Goal: Task Accomplishment & Management: Manage account settings

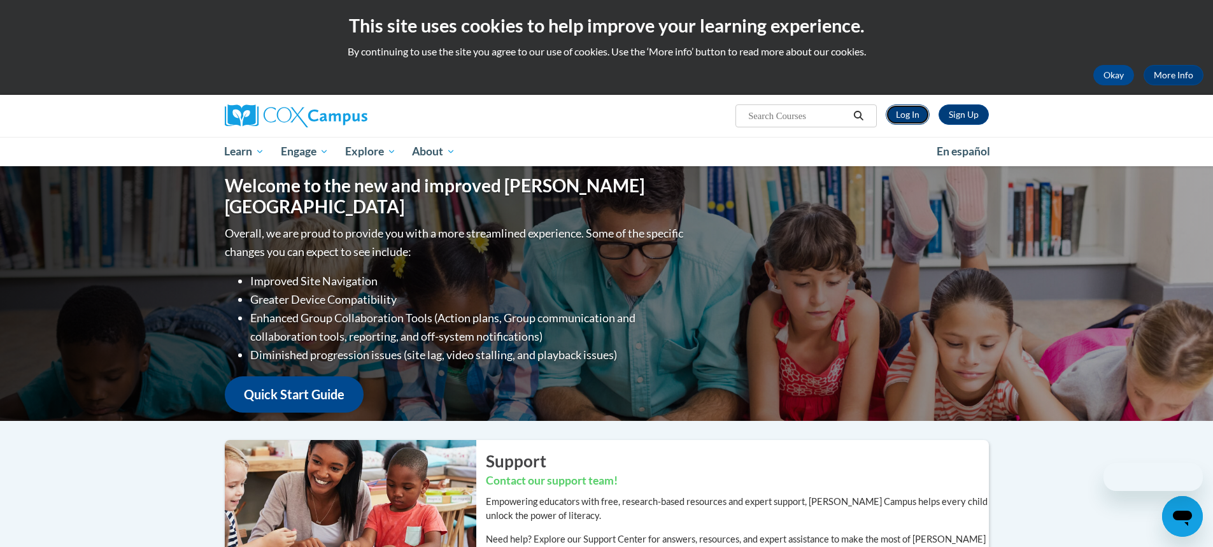
click at [919, 109] on link "Log In" at bounding box center [908, 114] width 44 height 20
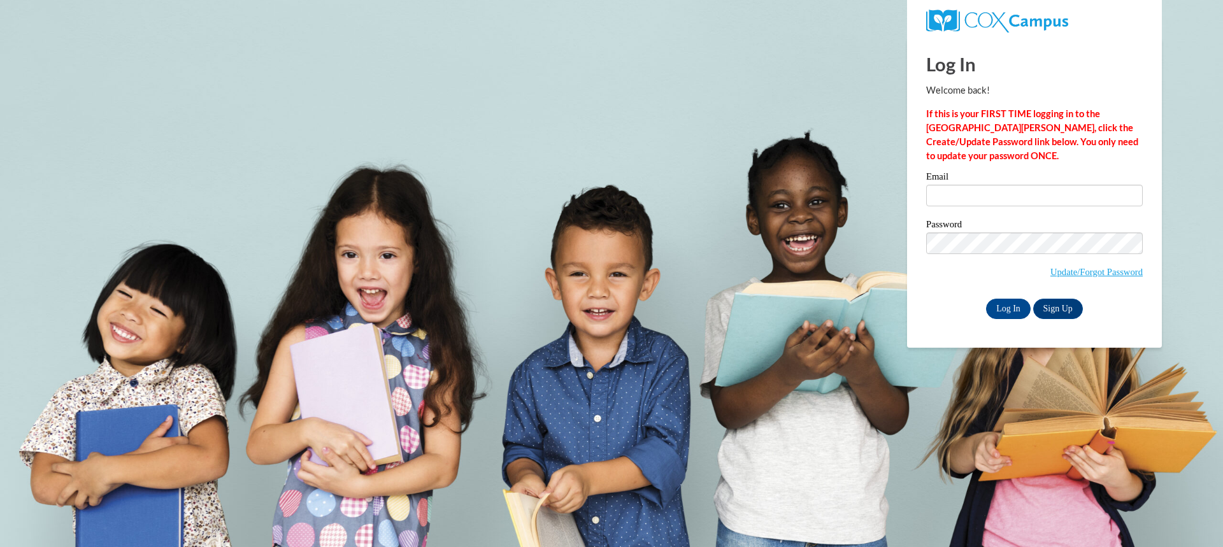
click at [960, 184] on label "Email" at bounding box center [1034, 178] width 217 height 13
click at [960, 185] on input "Email" at bounding box center [1034, 196] width 217 height 22
click at [964, 189] on input "Email" at bounding box center [1034, 196] width 217 height 22
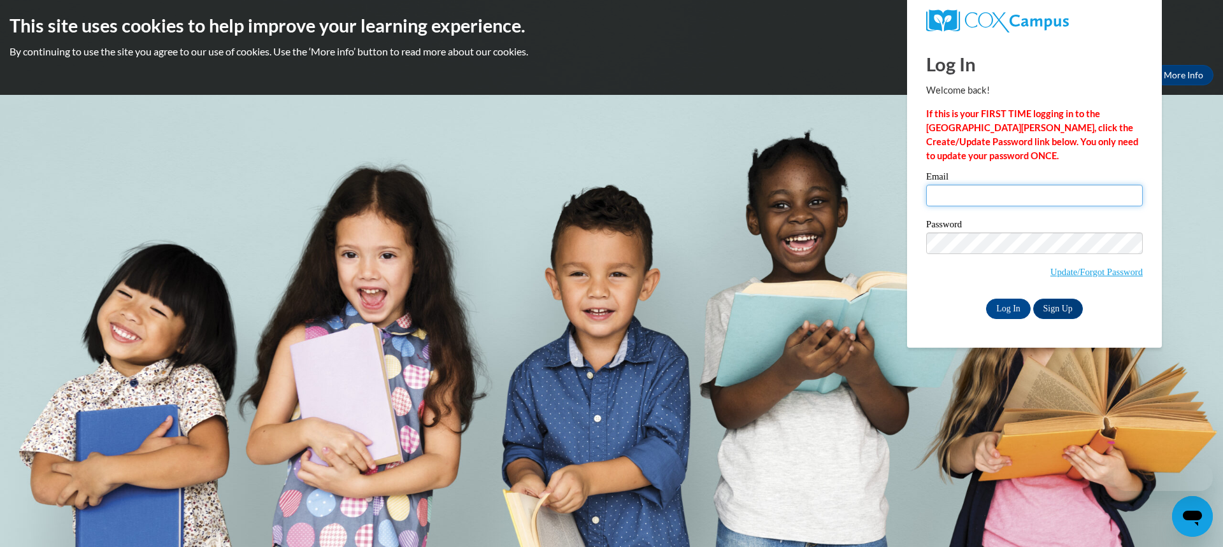
type input "stephanie.carrillo@gocats.org"
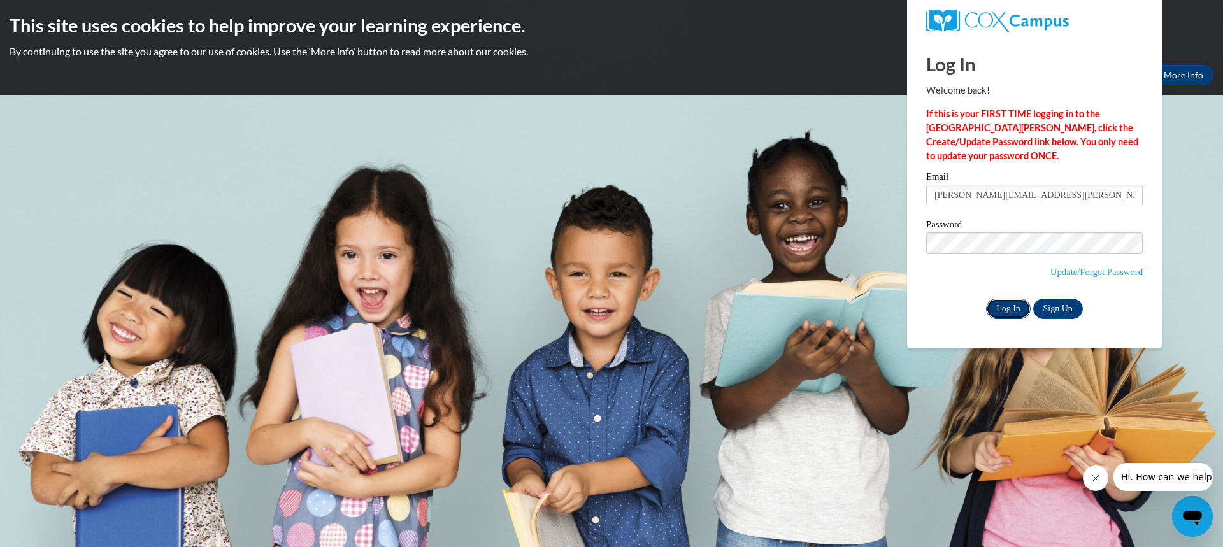
click at [1006, 308] on input "Log In" at bounding box center [1008, 309] width 45 height 20
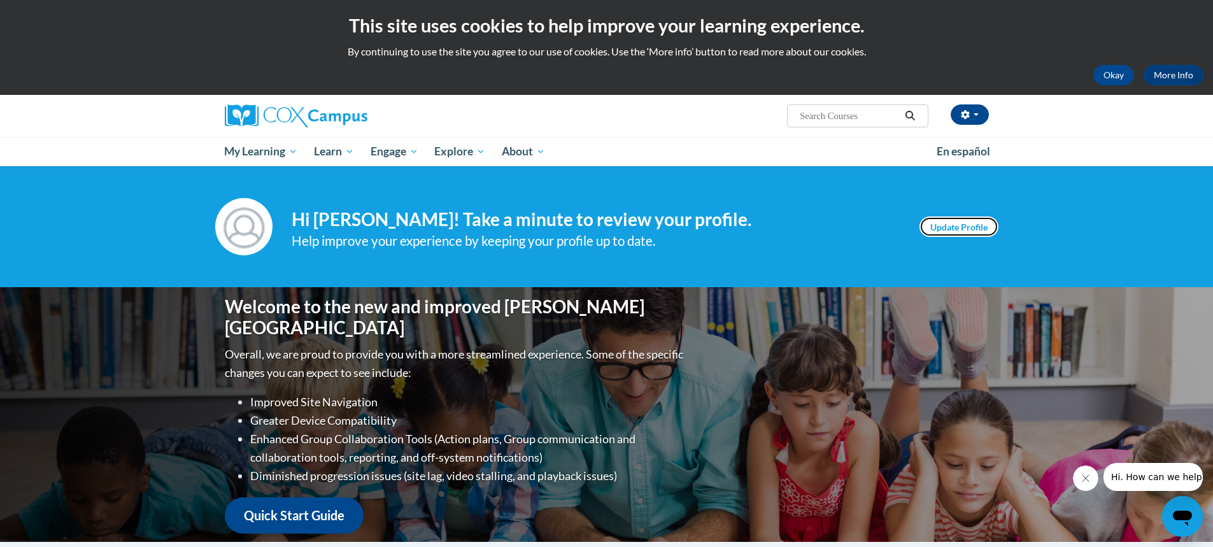
click at [949, 230] on link "Update Profile" at bounding box center [959, 227] width 79 height 20
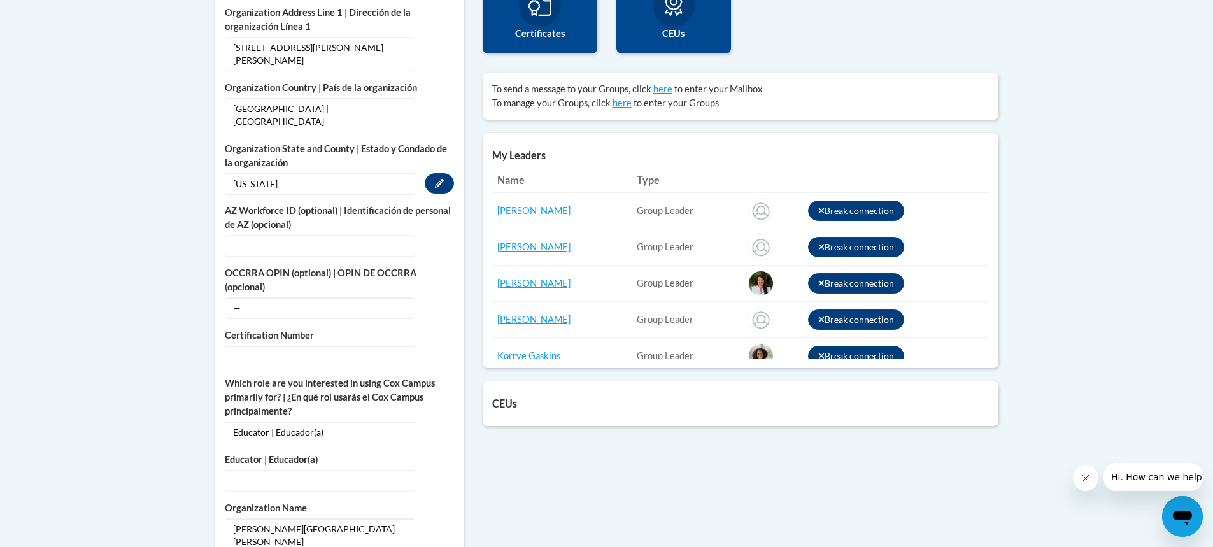
scroll to position [318, 0]
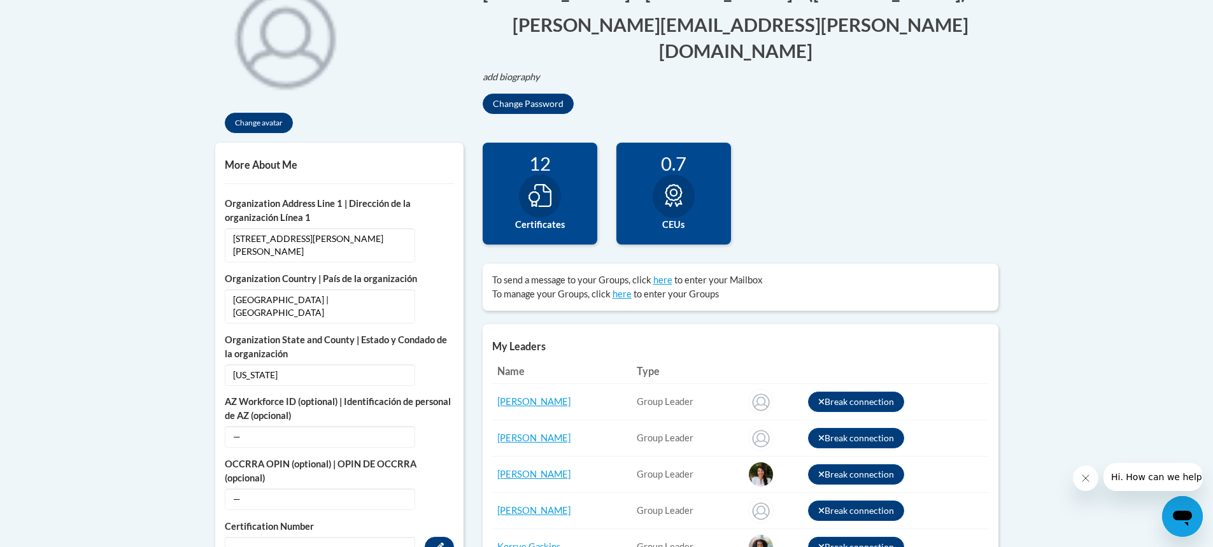
click at [318, 537] on span "—" at bounding box center [320, 548] width 190 height 22
click at [445, 537] on button "Edit" at bounding box center [439, 547] width 29 height 20
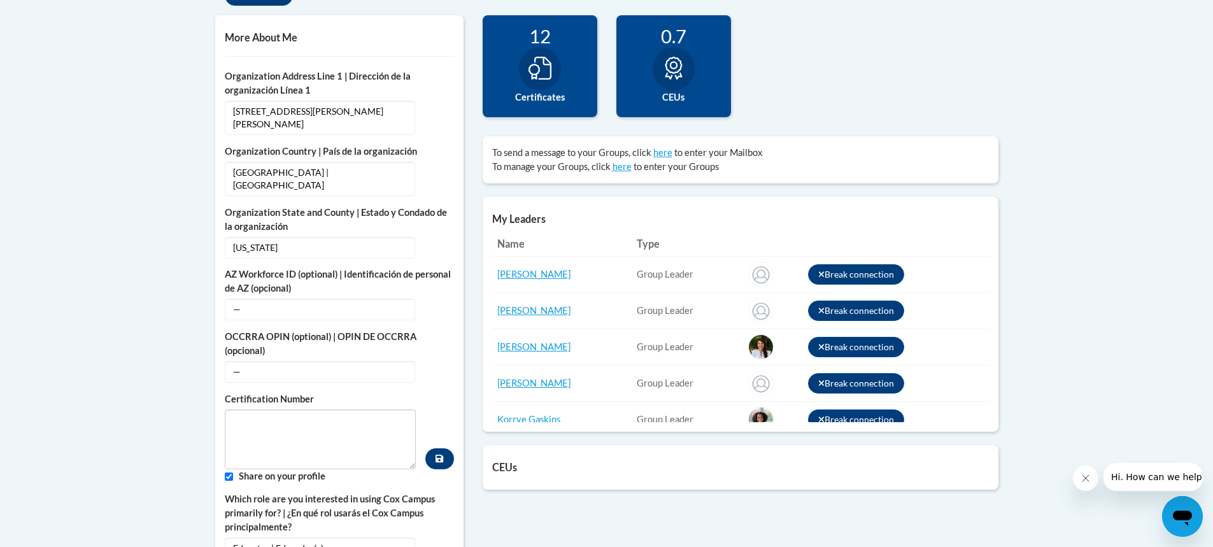
scroll to position [573, 0]
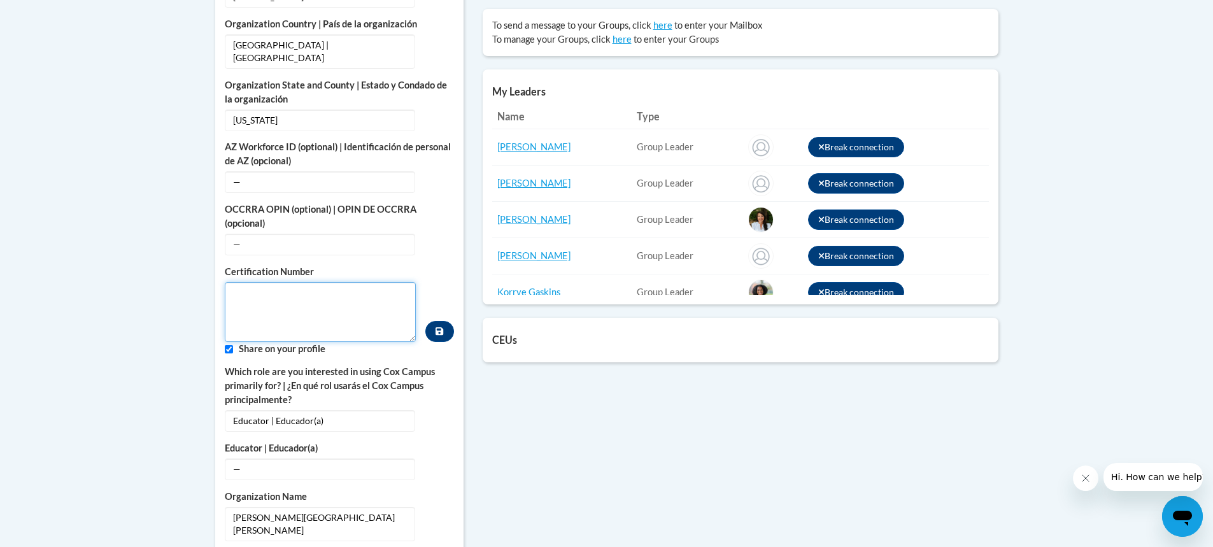
click at [254, 282] on textarea "Custom profile fields" at bounding box center [321, 312] width 192 height 60
type textarea "1589712"
click at [232, 345] on input "Custom profile fields" at bounding box center [229, 349] width 8 height 8
checkbox input "false"
click at [444, 321] on button "Custom profile fields" at bounding box center [439, 331] width 28 height 21
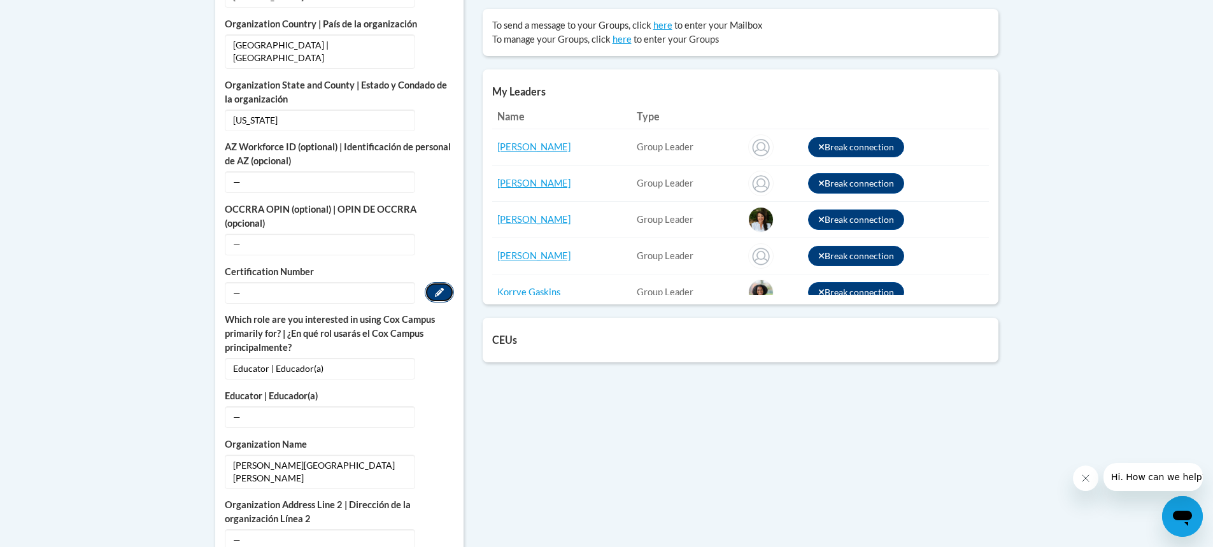
click at [437, 282] on button "Edit" at bounding box center [439, 292] width 29 height 20
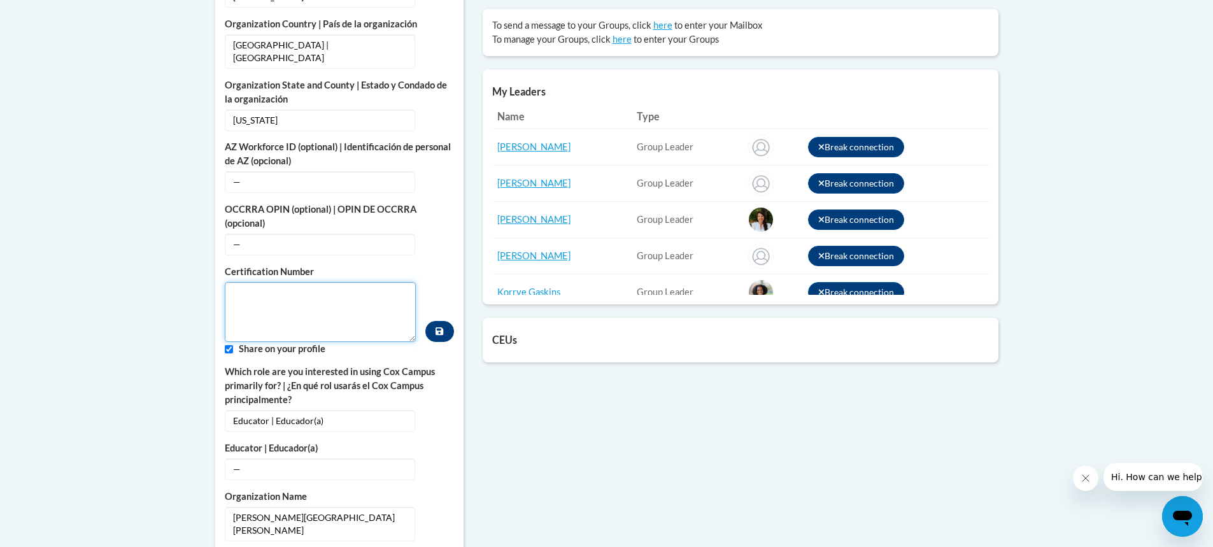
click at [311, 282] on textarea "Custom profile fields" at bounding box center [321, 312] width 192 height 60
type textarea "1589712"
click at [432, 321] on button "Custom profile fields" at bounding box center [439, 331] width 28 height 21
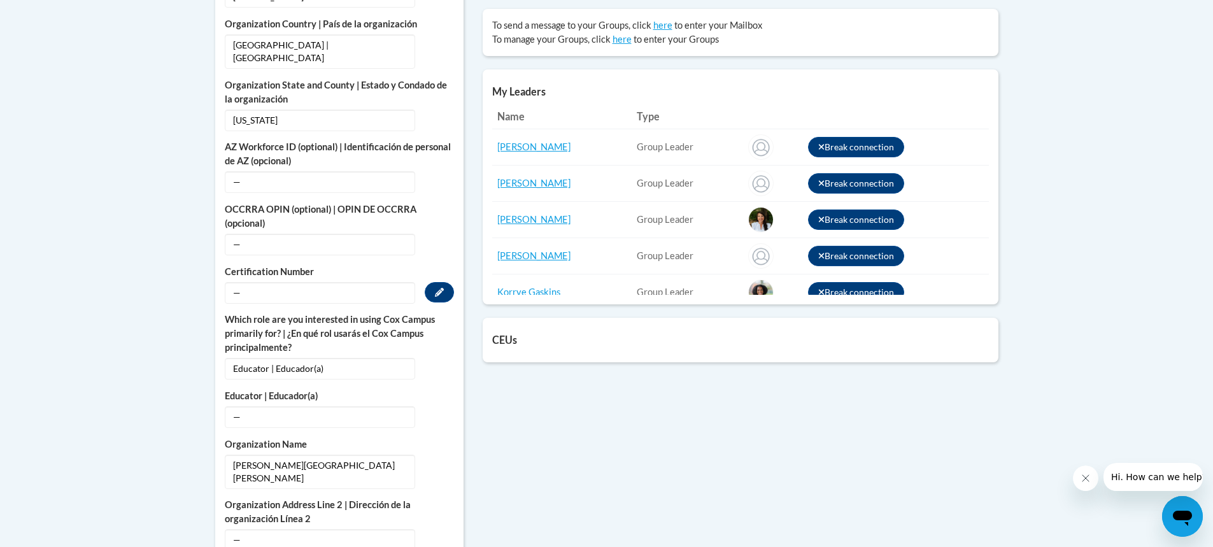
click at [301, 282] on span "—" at bounding box center [320, 293] width 190 height 22
click at [433, 282] on button "Edit" at bounding box center [439, 292] width 29 height 20
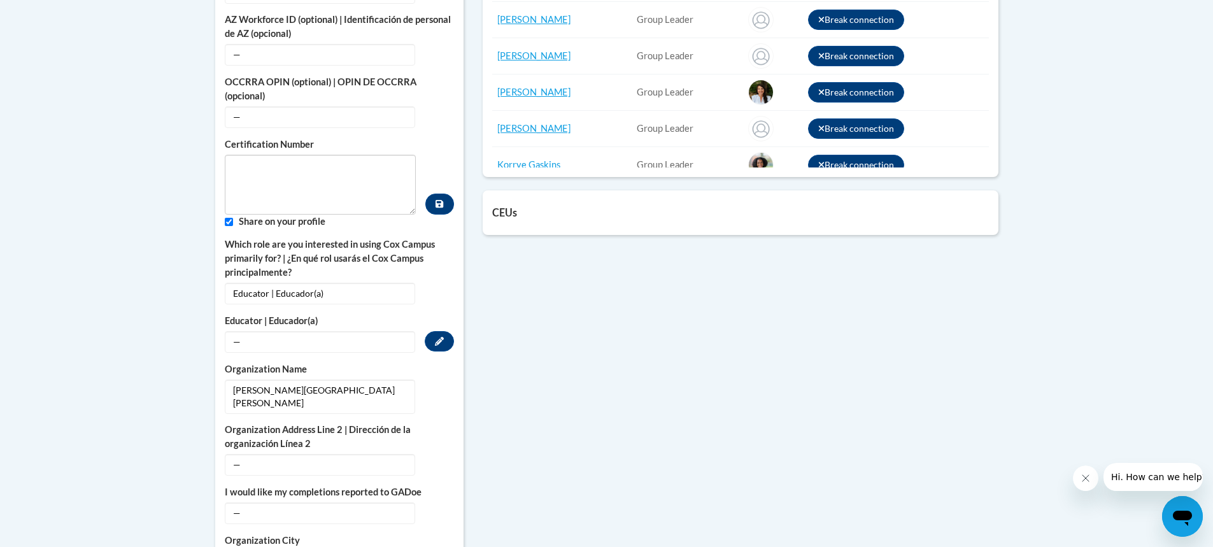
scroll to position [764, 0]
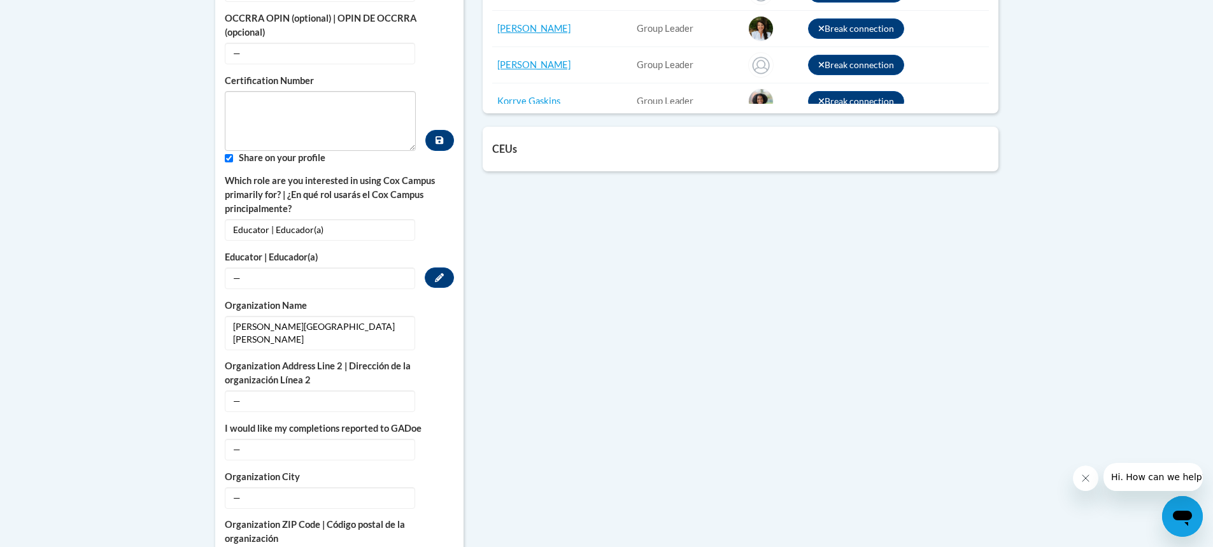
click at [295, 268] on span "—" at bounding box center [320, 279] width 190 height 22
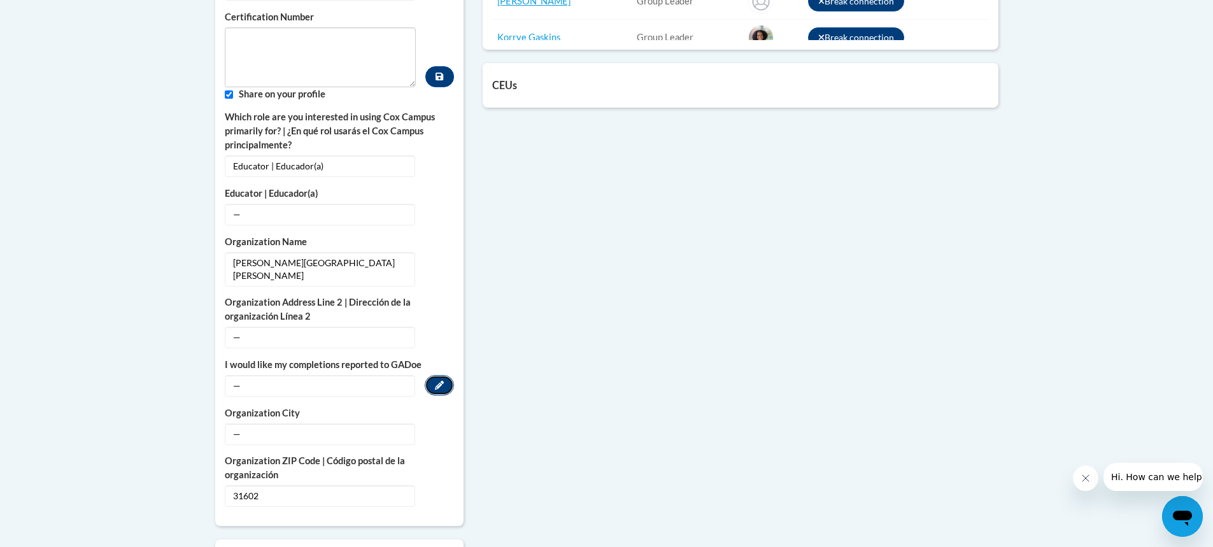
click at [429, 375] on button "Edit" at bounding box center [439, 385] width 29 height 20
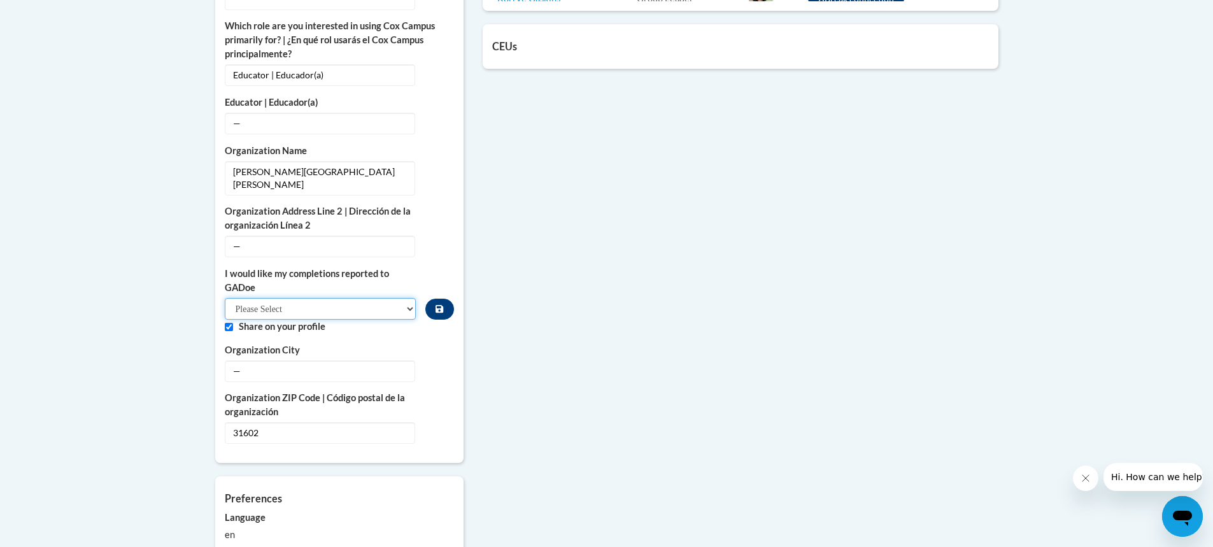
click at [358, 298] on select "Please Select Yes No" at bounding box center [321, 309] width 192 height 22
click at [225, 298] on select "Please Select Yes No" at bounding box center [321, 309] width 192 height 22
click at [364, 298] on select "Please Select Yes No" at bounding box center [321, 309] width 192 height 22
select select "603ba6f8-c7dd-435b-84cd-d4c8cfb77024"
click at [225, 298] on select "Please Select Yes No" at bounding box center [321, 309] width 192 height 22
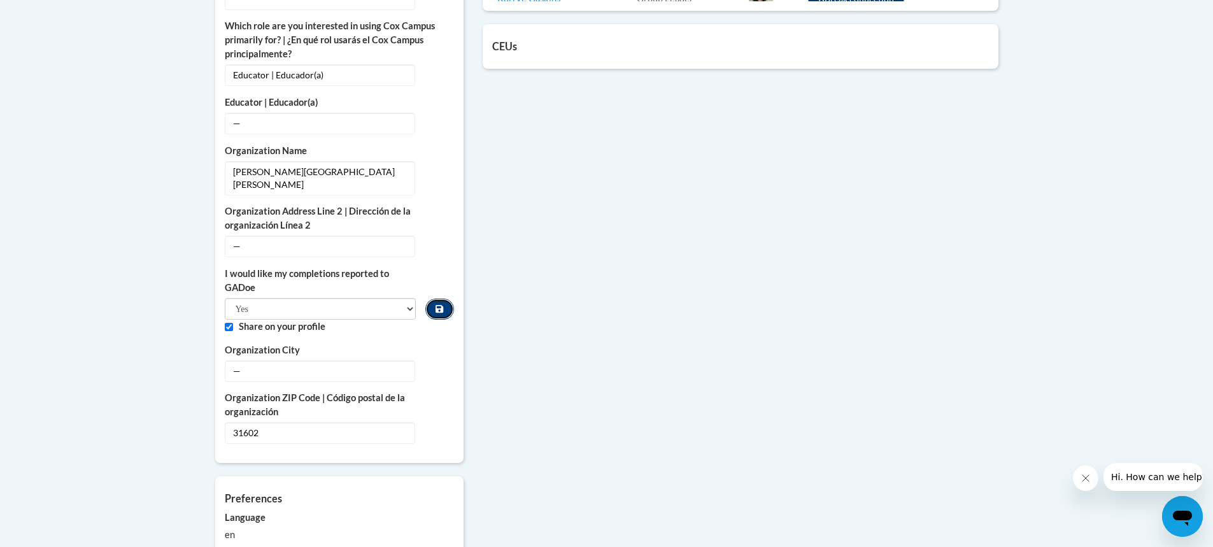
click at [438, 305] on icon "Custom profile fields" at bounding box center [440, 309] width 8 height 8
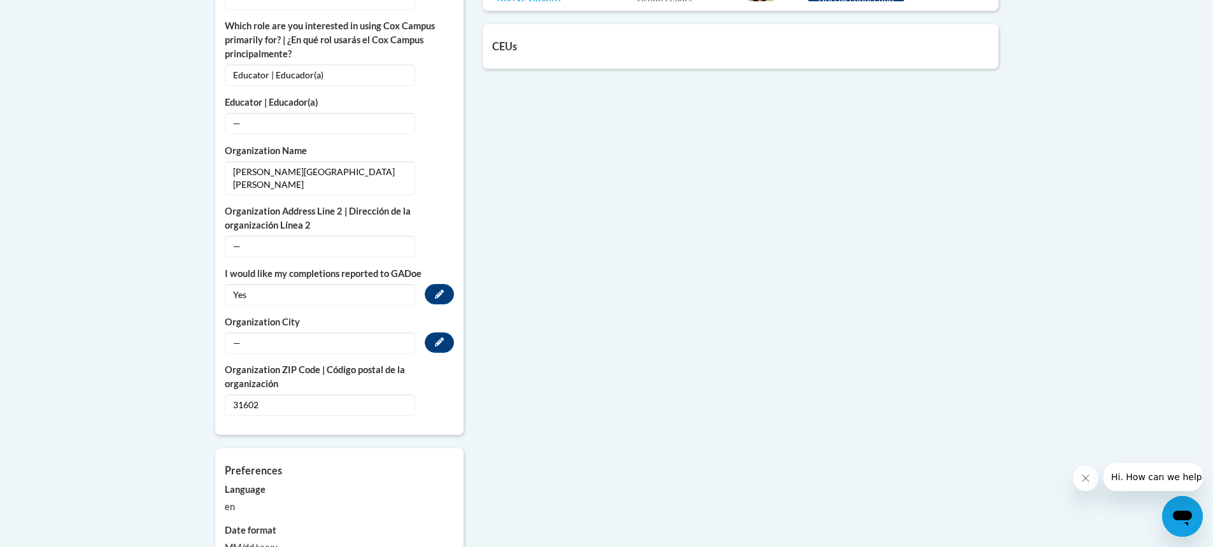
click at [382, 332] on span "—" at bounding box center [320, 343] width 190 height 22
click at [425, 332] on div "— Edit" at bounding box center [339, 343] width 229 height 22
click at [435, 332] on button "Edit" at bounding box center [439, 342] width 29 height 20
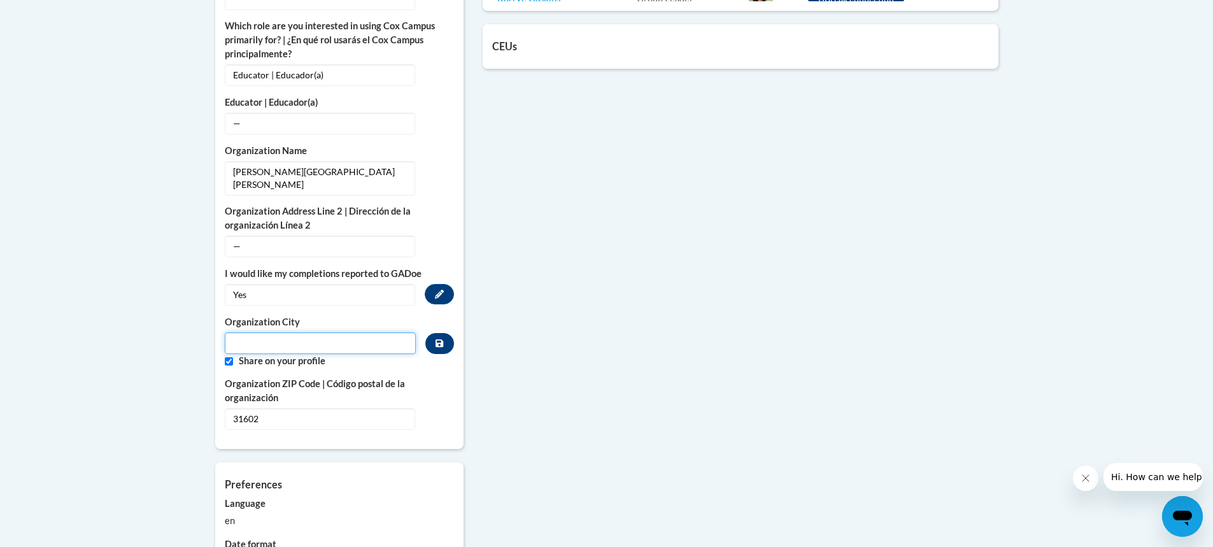
click at [338, 332] on input "Metadata input" at bounding box center [321, 343] width 192 height 22
type input "Valdosta"
click at [465, 432] on div "More About Me Click or press to edit any of the profile fields below. Select mu…" at bounding box center [340, 155] width 268 height 1122
click at [444, 333] on button "Custom profile fields" at bounding box center [439, 343] width 28 height 21
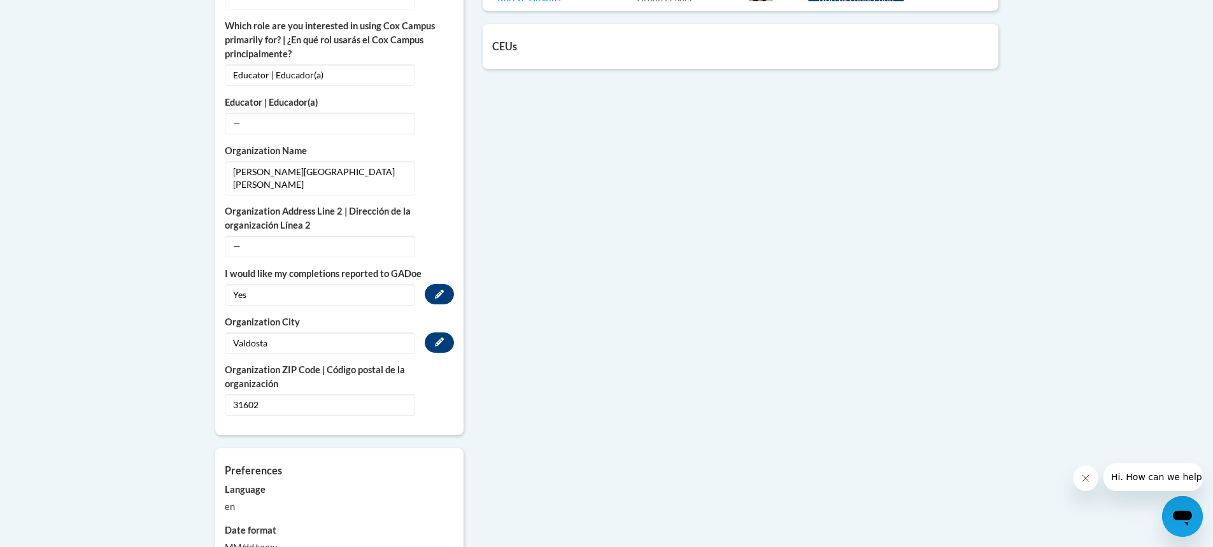
scroll to position [803, 0]
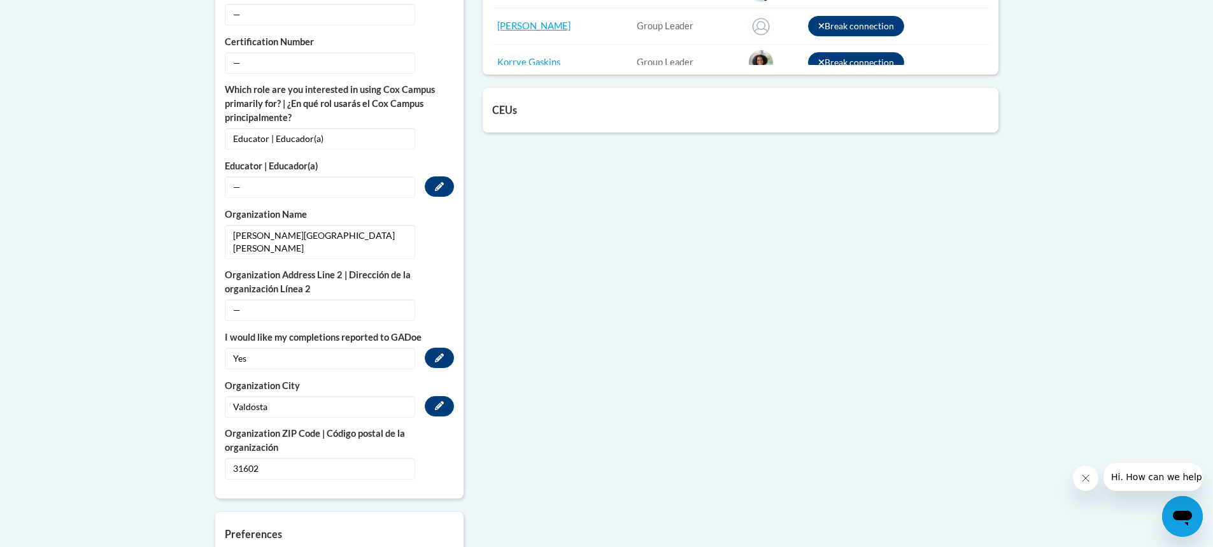
click at [283, 176] on span "—" at bounding box center [320, 187] width 190 height 22
click at [428, 176] on button "Edit" at bounding box center [439, 186] width 29 height 20
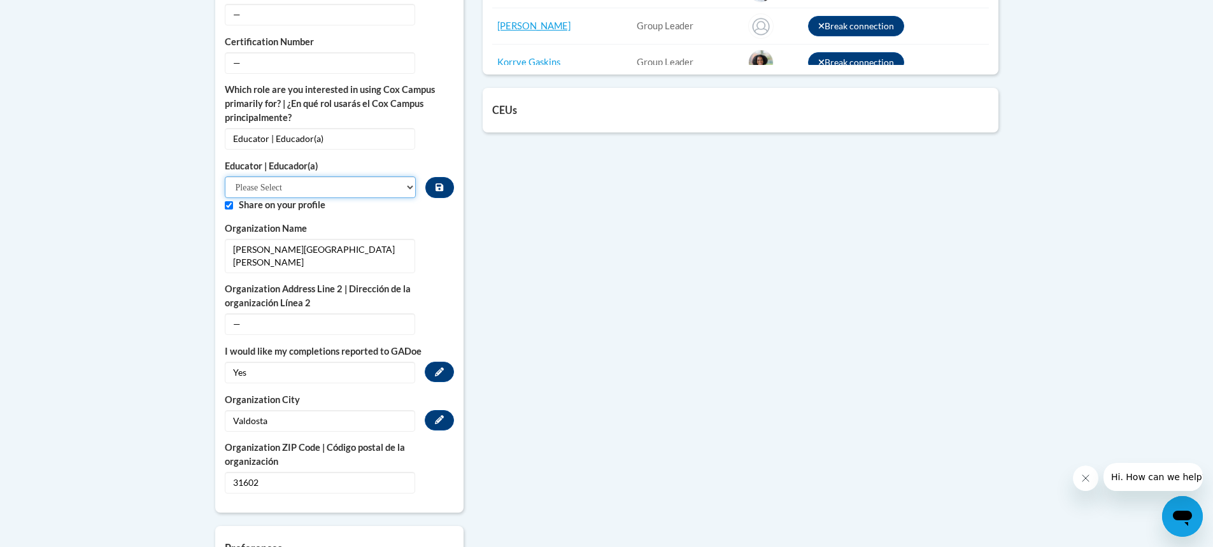
click at [341, 176] on select "Please Select Early Learning/Daycare Teacher/Family Home Care Provider | Maestr…" at bounding box center [321, 187] width 192 height 22
select select "8e40623d-54d0-45cd-9f92-5df65cd3f8cf"
click at [225, 176] on select "Please Select Early Learning/Daycare Teacher/Family Home Care Provider | Maestr…" at bounding box center [321, 187] width 192 height 22
click at [539, 228] on div "More About Me Click or press to edit any of the profile fields below. Select mu…" at bounding box center [607, 219] width 803 height 1122
click at [445, 177] on button "Custom profile fields" at bounding box center [439, 187] width 28 height 21
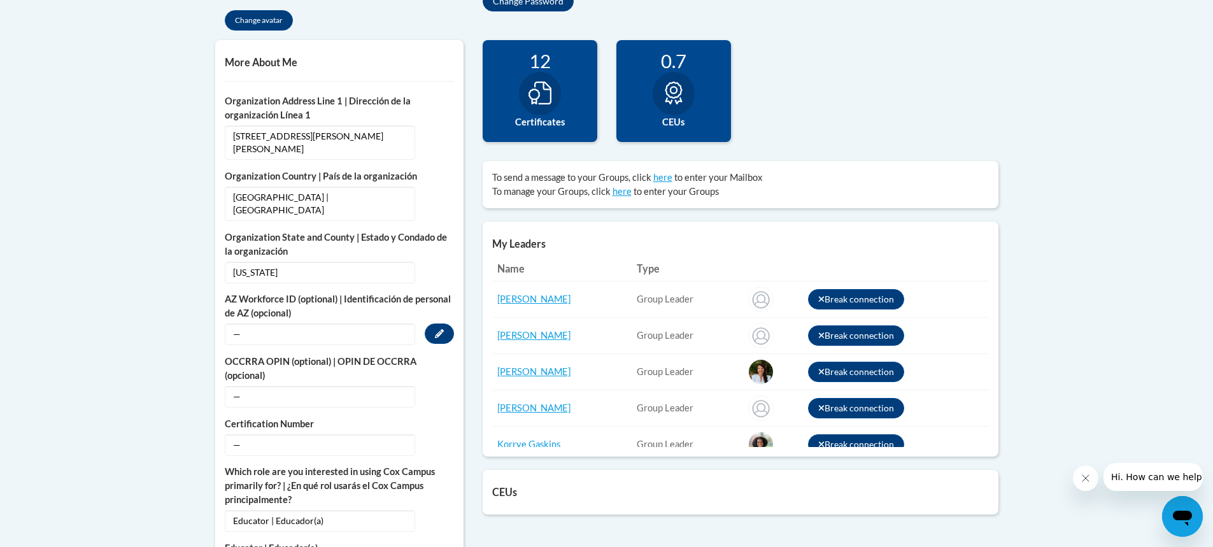
scroll to position [548, 0]
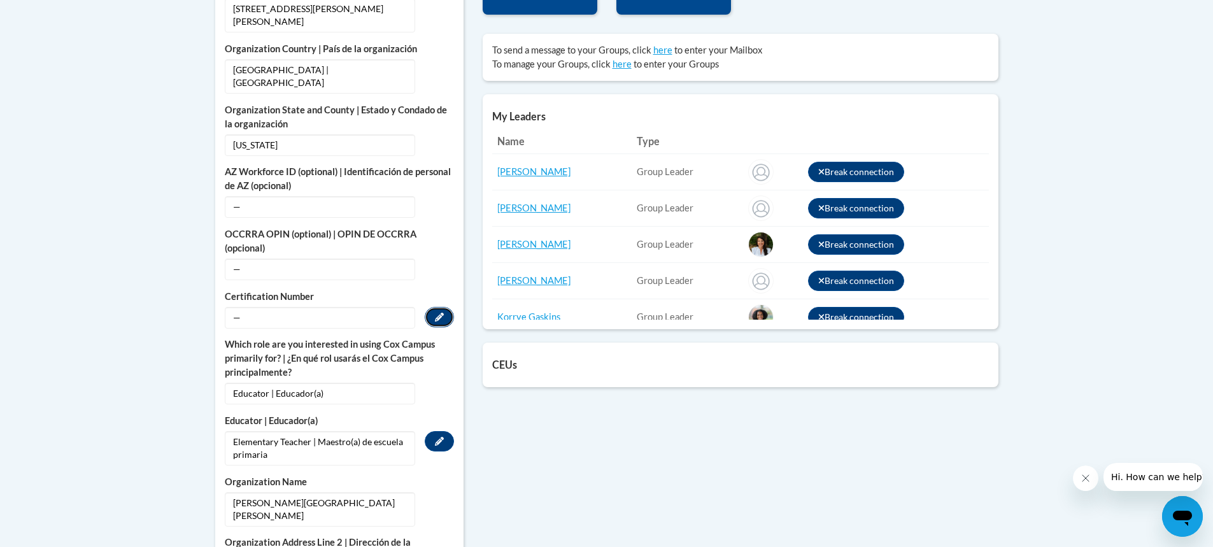
click at [439, 313] on icon "Custom profile fields" at bounding box center [439, 317] width 9 height 9
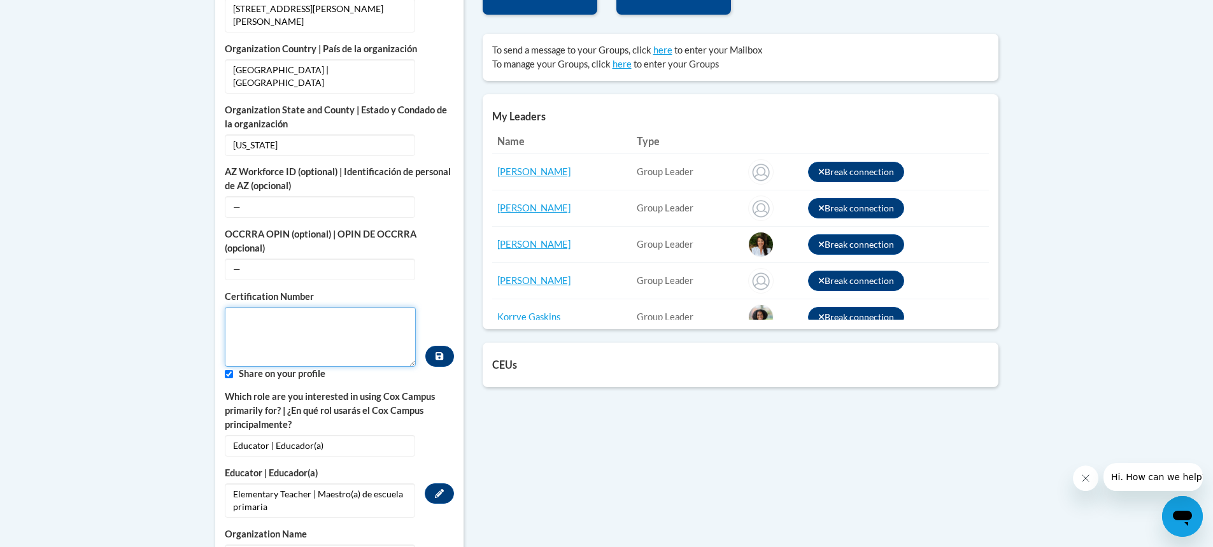
click at [340, 307] on textarea "Custom profile fields" at bounding box center [321, 337] width 192 height 60
type textarea "1589712"
click at [439, 352] on icon "Custom profile fields" at bounding box center [440, 356] width 8 height 9
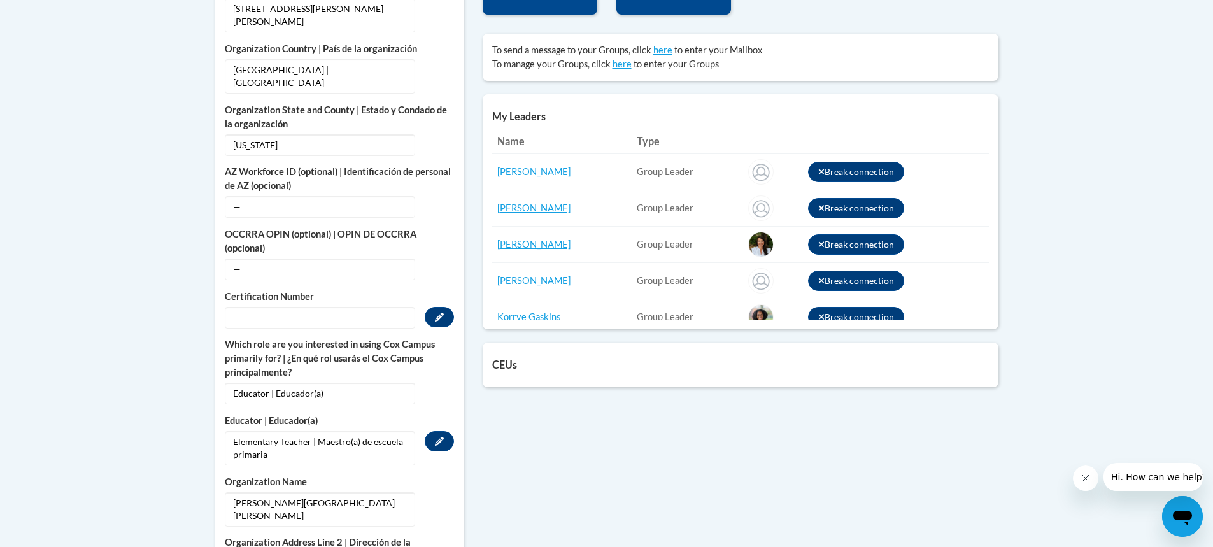
click at [379, 307] on span "—" at bounding box center [320, 318] width 190 height 22
click at [413, 303] on div "College/University | Colegio/Universidad — Edit Organization Address Line 1 | D…" at bounding box center [339, 357] width 229 height 780
click at [427, 307] on button "Edit" at bounding box center [439, 317] width 29 height 20
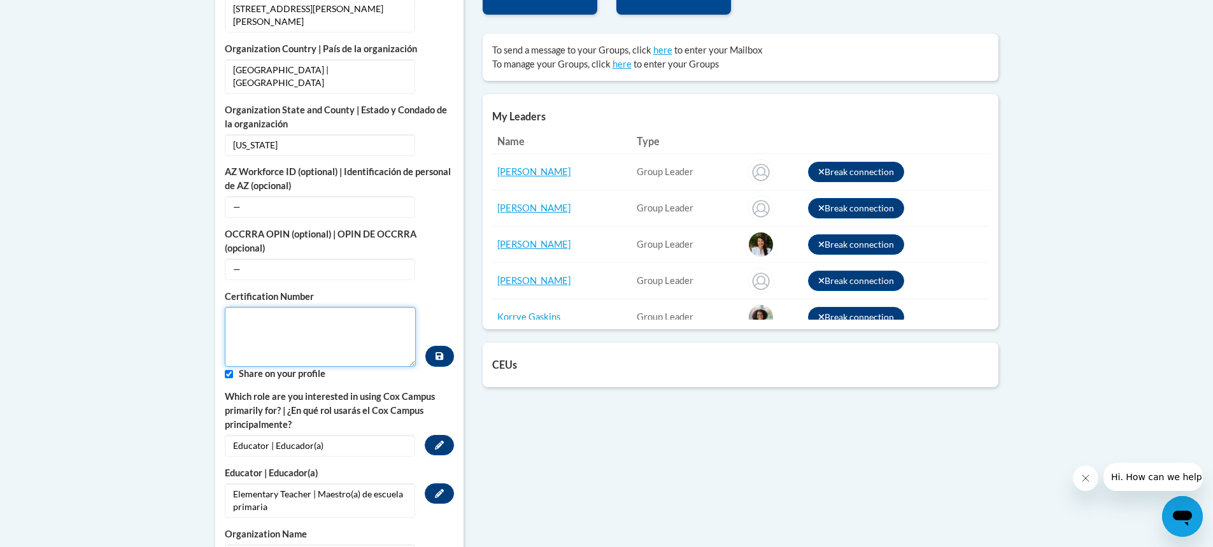
drag, startPoint x: 415, startPoint y: 339, endPoint x: 425, endPoint y: 367, distance: 30.0
click at [425, 367] on div "College/University | Colegio/Universidad — Edit Organization Address Line 1 | D…" at bounding box center [339, 383] width 229 height 833
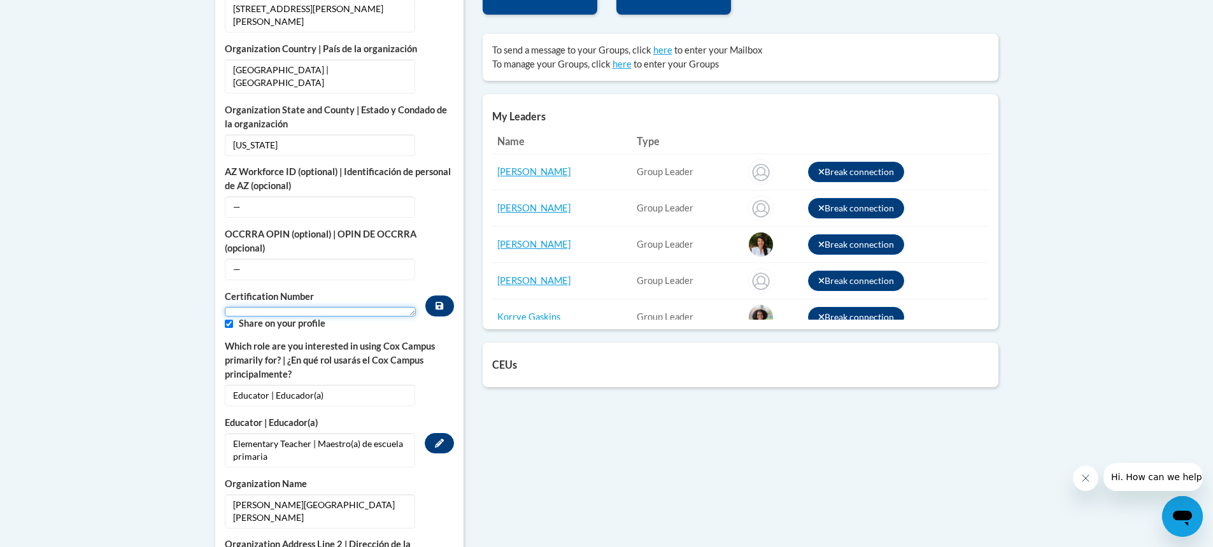
drag, startPoint x: 411, startPoint y: 332, endPoint x: 403, endPoint y: 257, distance: 75.1
click at [403, 257] on div "College/University | Colegio/Universidad — Edit Organization Address Line 1 | D…" at bounding box center [339, 358] width 229 height 782
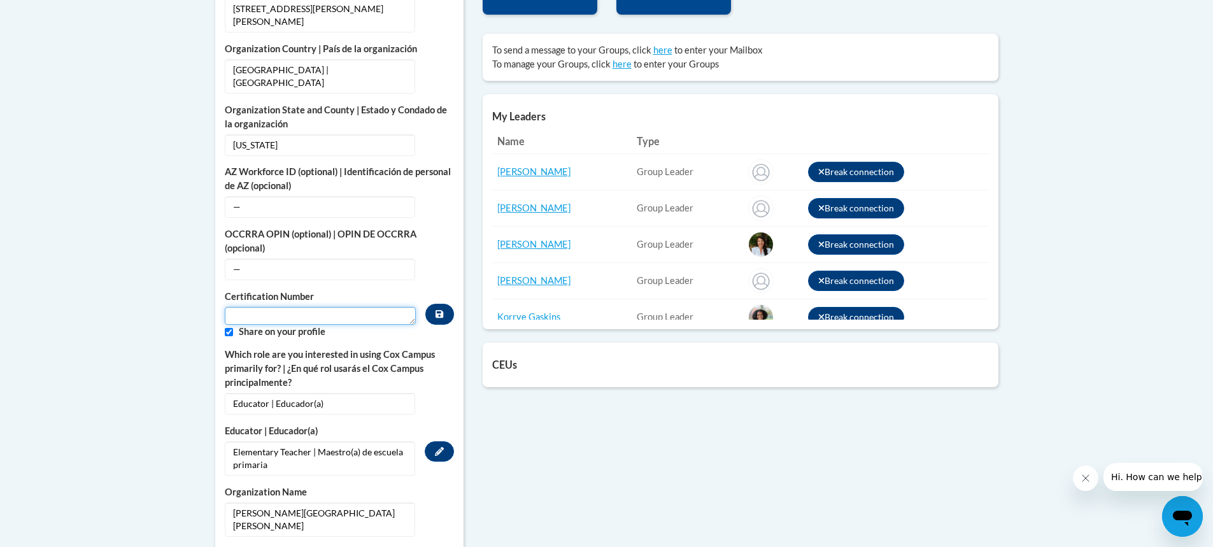
drag, startPoint x: 413, startPoint y: 285, endPoint x: 417, endPoint y: 298, distance: 13.3
click at [416, 307] on textarea "Custom profile fields" at bounding box center [321, 316] width 192 height 18
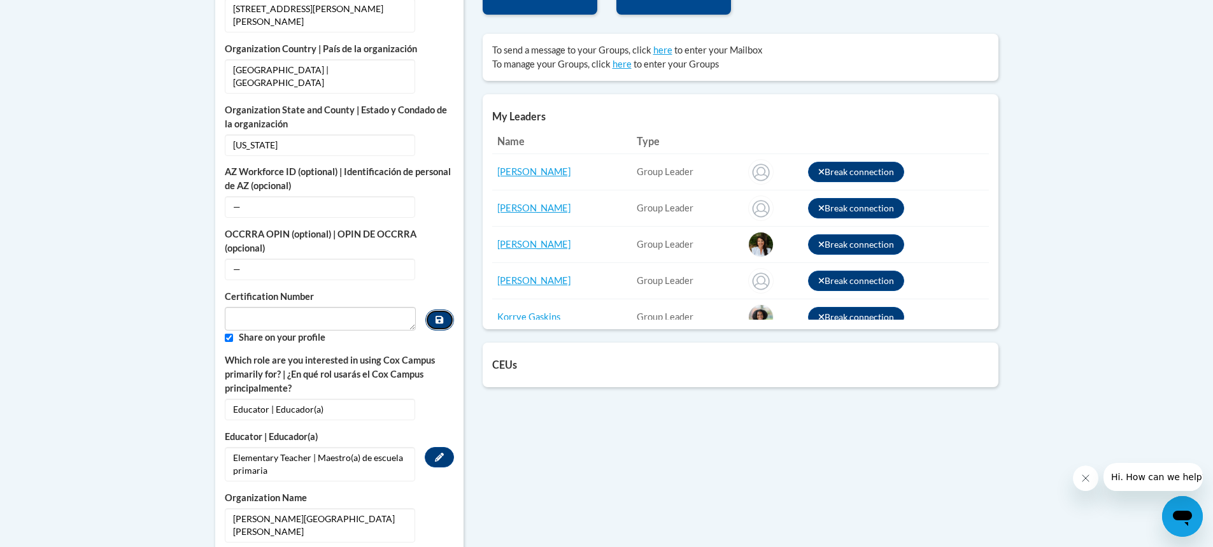
click at [429, 310] on button "Custom profile fields" at bounding box center [439, 320] width 28 height 21
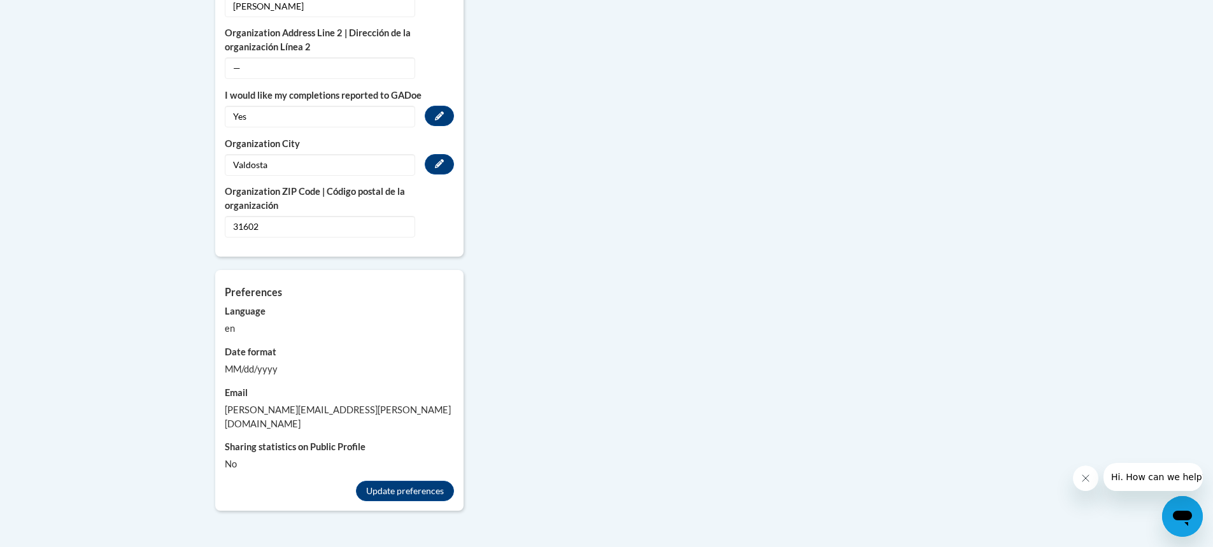
scroll to position [1269, 0]
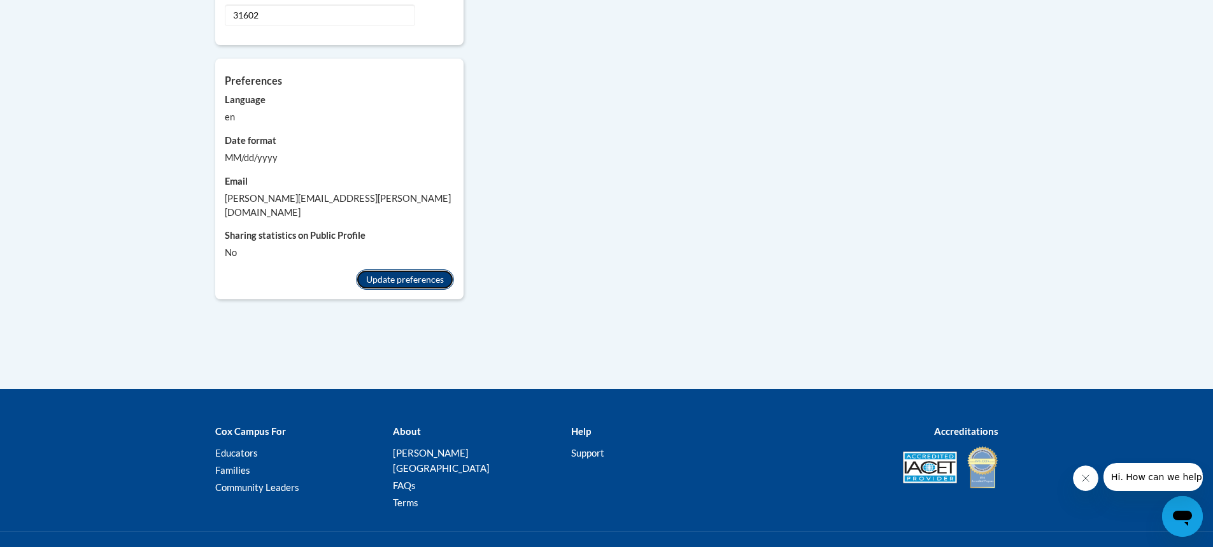
click at [390, 269] on button "Update preferences" at bounding box center [405, 279] width 98 height 20
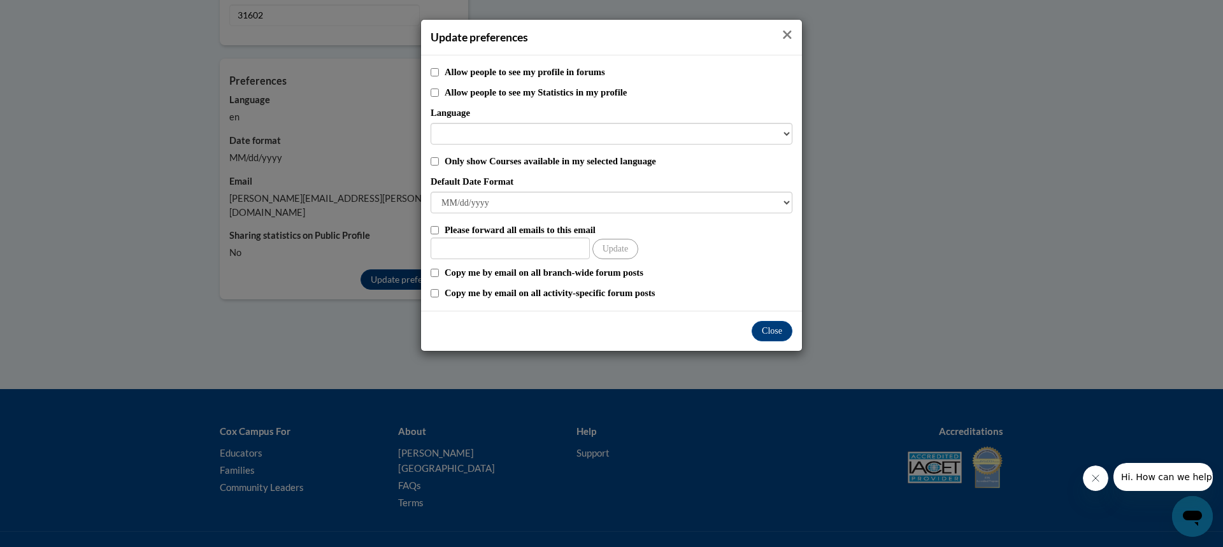
click at [788, 33] on icon "Close" at bounding box center [787, 34] width 10 height 13
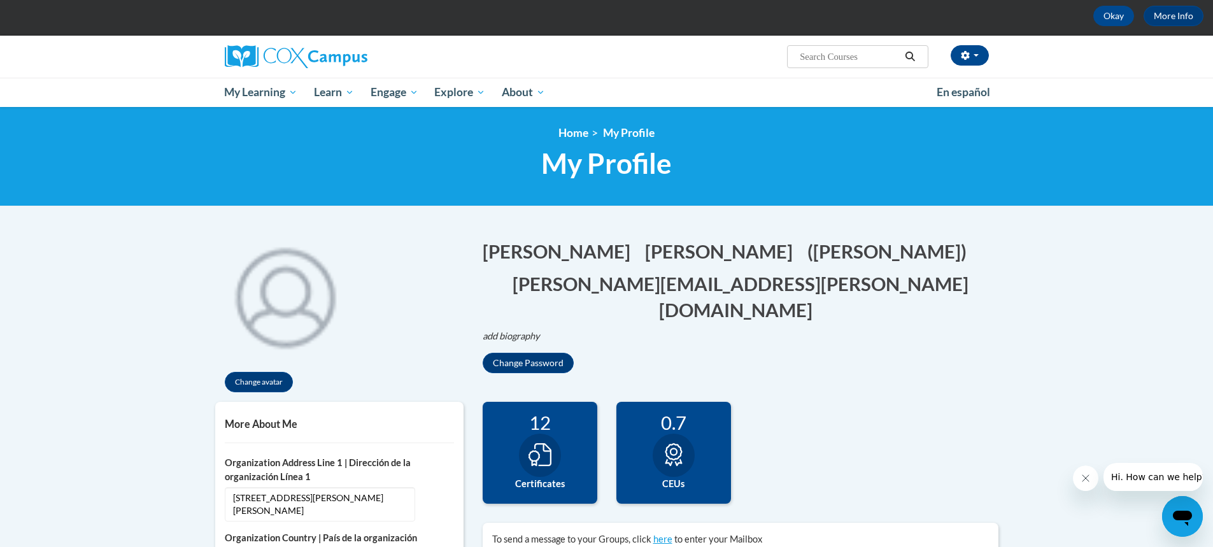
scroll to position [0, 0]
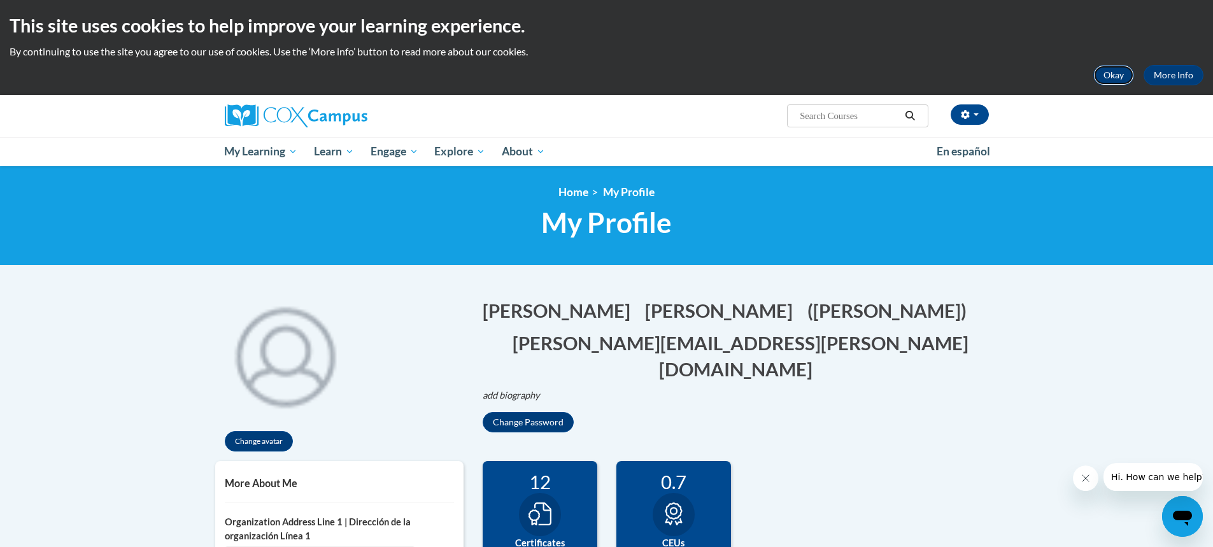
click at [1105, 76] on button "Okay" at bounding box center [1114, 75] width 41 height 20
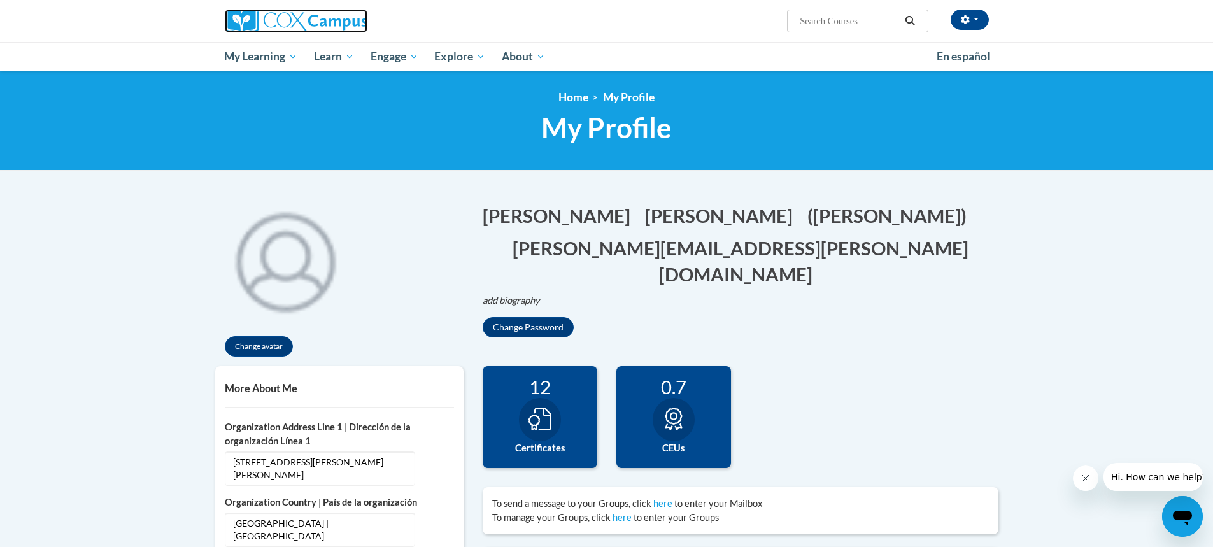
click at [259, 20] on img at bounding box center [296, 21] width 143 height 23
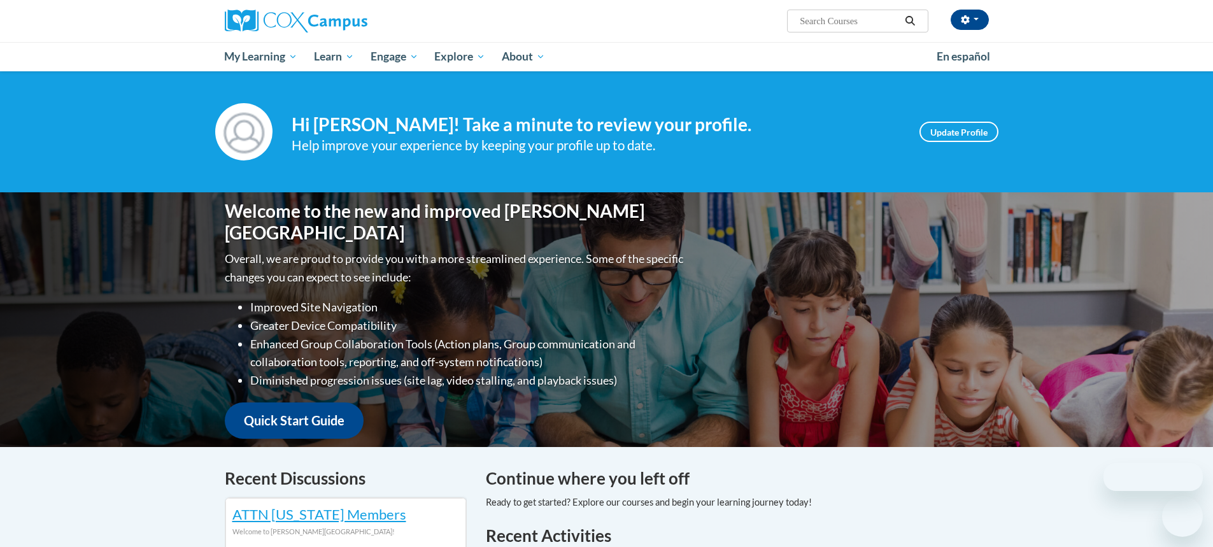
click at [962, 25] on button "button" at bounding box center [970, 20] width 38 height 20
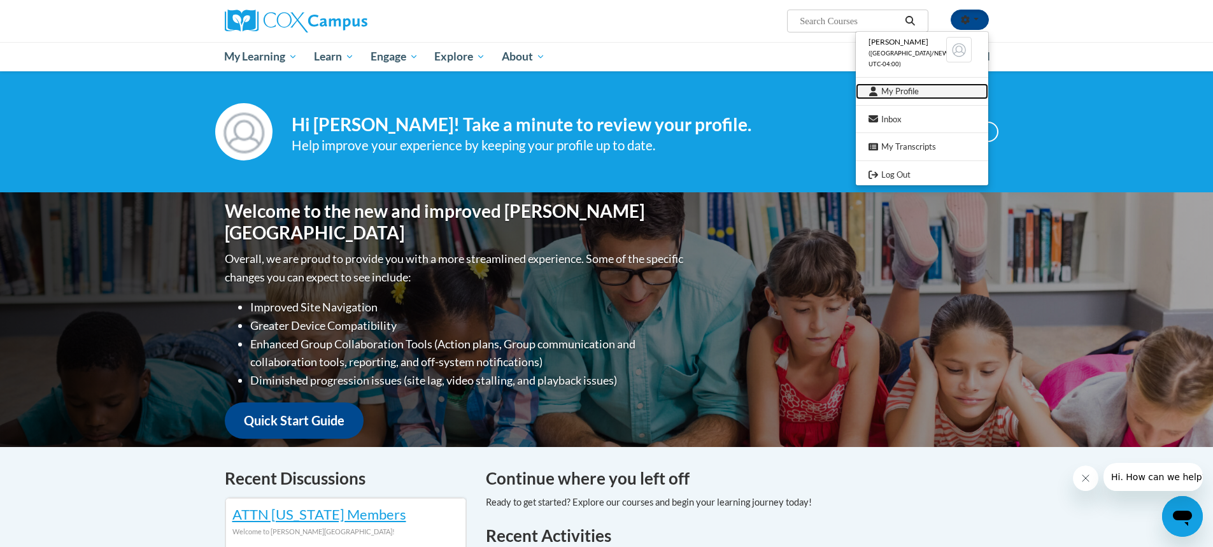
click at [910, 94] on link "My Profile" at bounding box center [922, 91] width 132 height 16
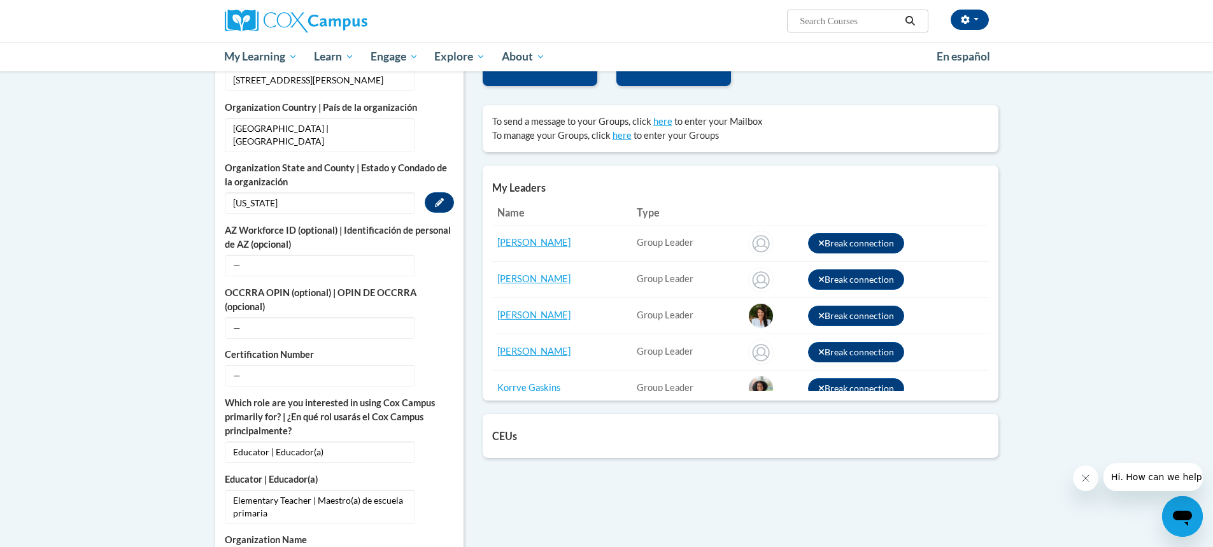
scroll to position [318, 0]
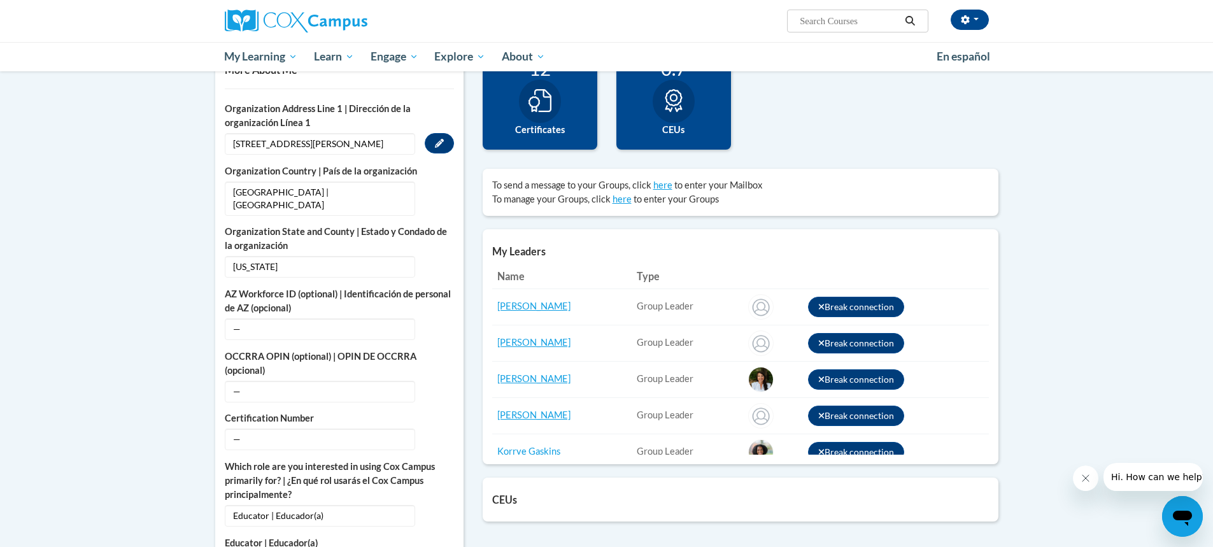
click at [338, 141] on span "[STREET_ADDRESS][PERSON_NAME]" at bounding box center [320, 144] width 190 height 22
click at [338, 141] on span "[STREET_ADDRESS][PERSON_NAME][PERSON_NAME]" at bounding box center [320, 144] width 190 height 22
click at [383, 147] on span "[STREET_ADDRESS][PERSON_NAME][PERSON_NAME]" at bounding box center [320, 144] width 190 height 22
click at [401, 141] on span "[STREET_ADDRESS][PERSON_NAME][PERSON_NAME]" at bounding box center [320, 144] width 190 height 22
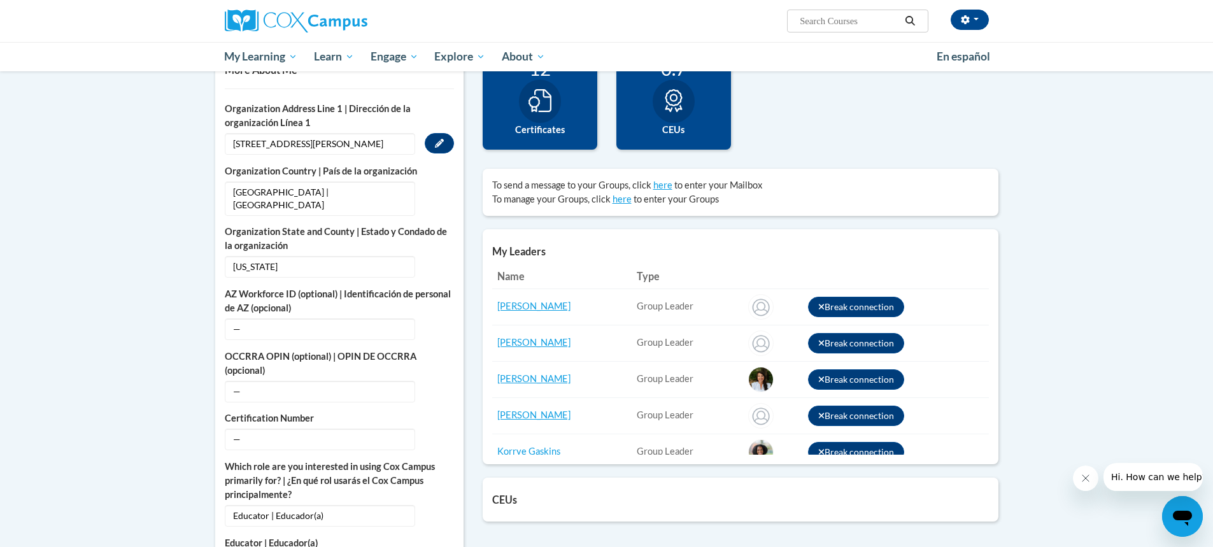
click at [267, 146] on span "3686 Lake Laurie Dr. Valdosta, GA 31602" at bounding box center [320, 144] width 190 height 22
click at [268, 145] on span "3686 Lake Laurie Dr. Valdosta, GA 31602" at bounding box center [320, 144] width 190 height 22
click at [268, 143] on span "3686 Lake Laurie Dr. Valdosta, GA 31602" at bounding box center [320, 144] width 190 height 22
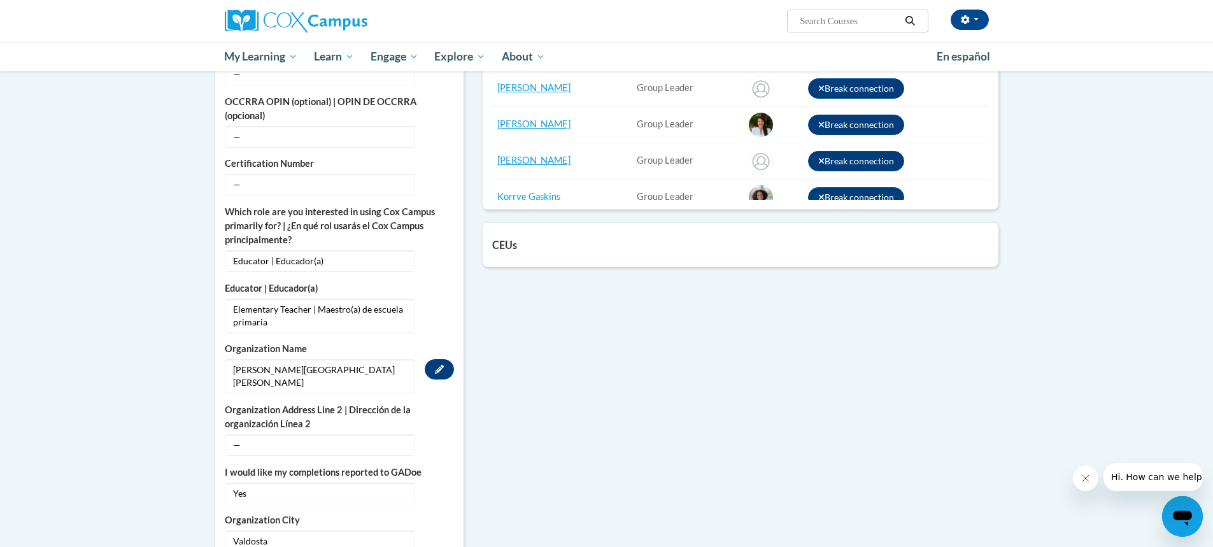
scroll to position [701, 0]
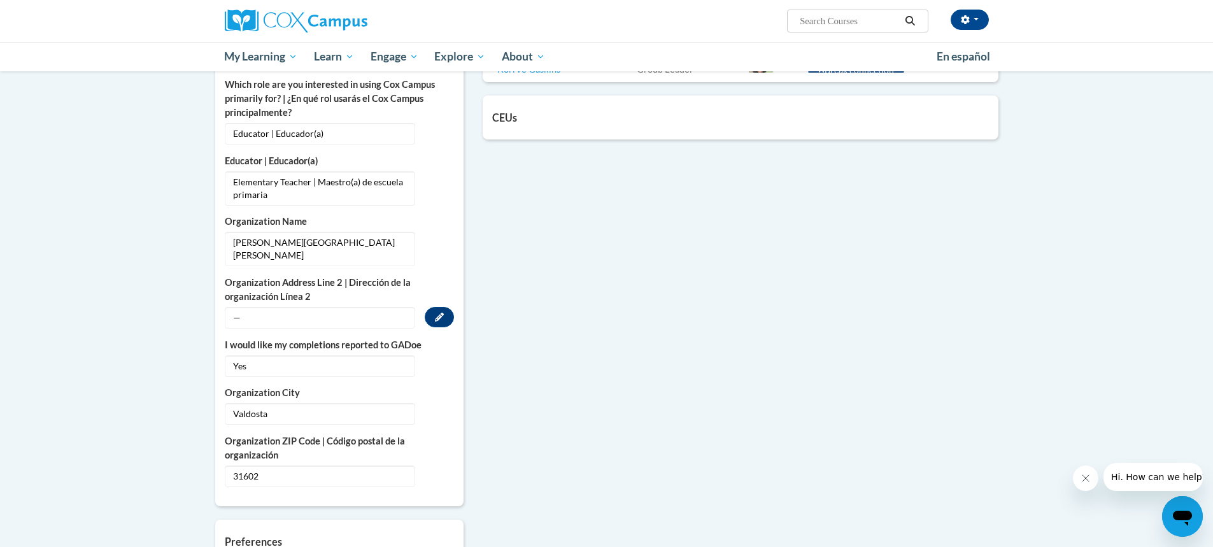
click at [340, 307] on span "—" at bounding box center [320, 318] width 190 height 22
click at [438, 307] on button "Edit" at bounding box center [439, 317] width 29 height 20
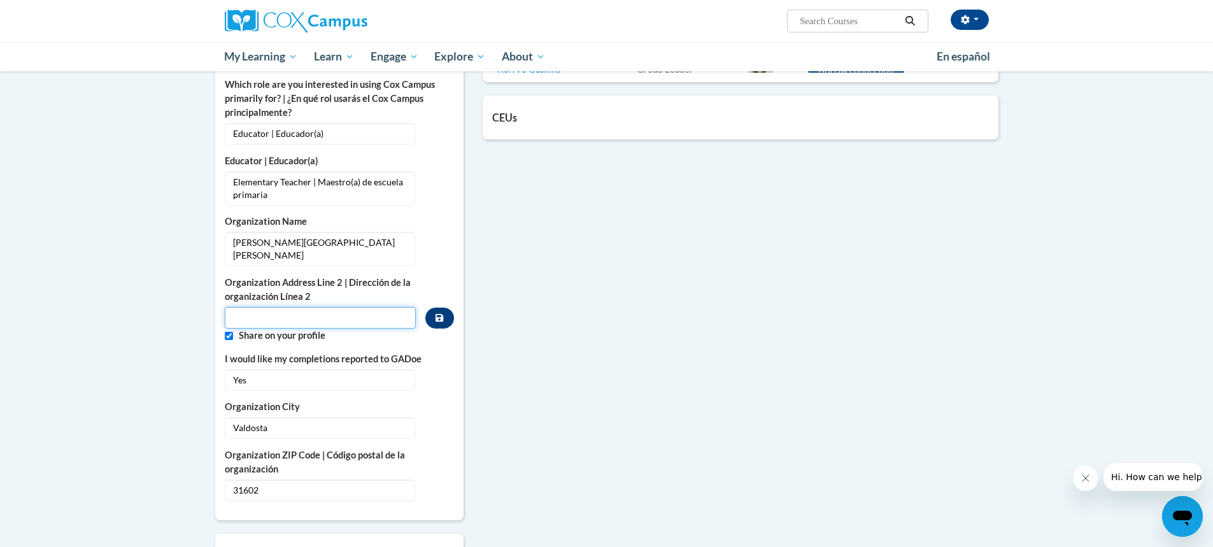
click at [296, 307] on input "Metadata input" at bounding box center [321, 318] width 192 height 22
paste input "[STREET_ADDRESS][PERSON_NAME]"
type input "[STREET_ADDRESS][PERSON_NAME]"
click at [447, 308] on button "Custom profile fields" at bounding box center [439, 318] width 28 height 21
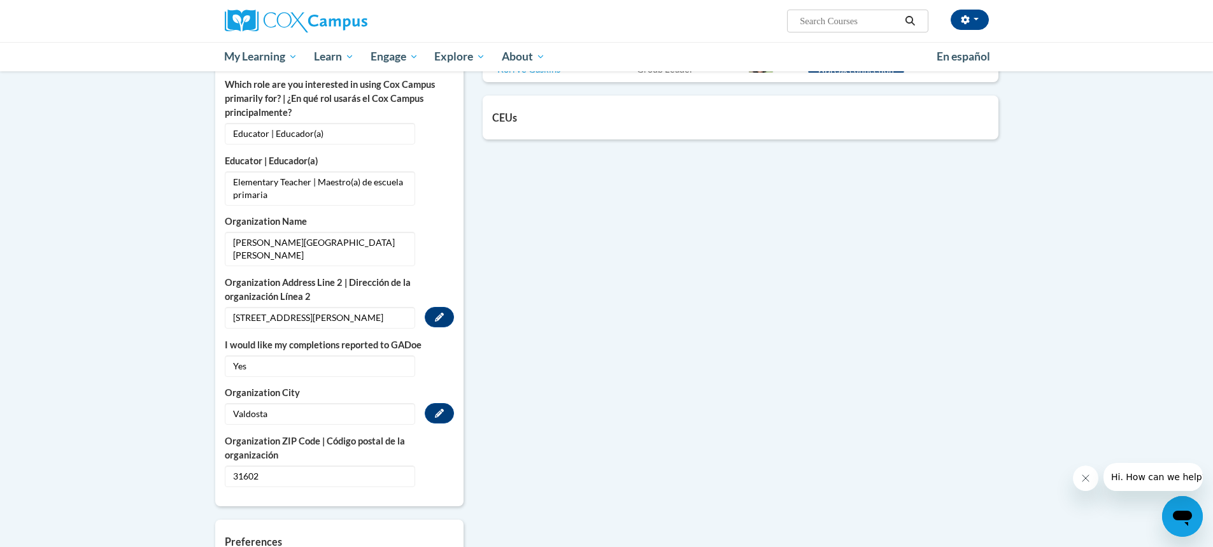
scroll to position [764, 0]
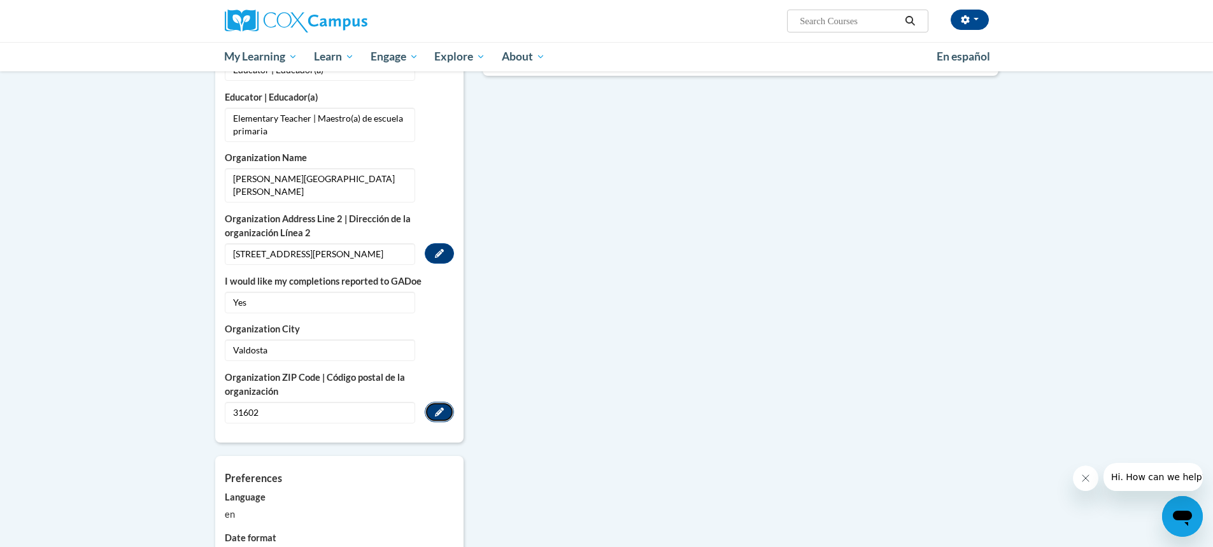
click at [434, 402] on button "Edit" at bounding box center [439, 412] width 29 height 20
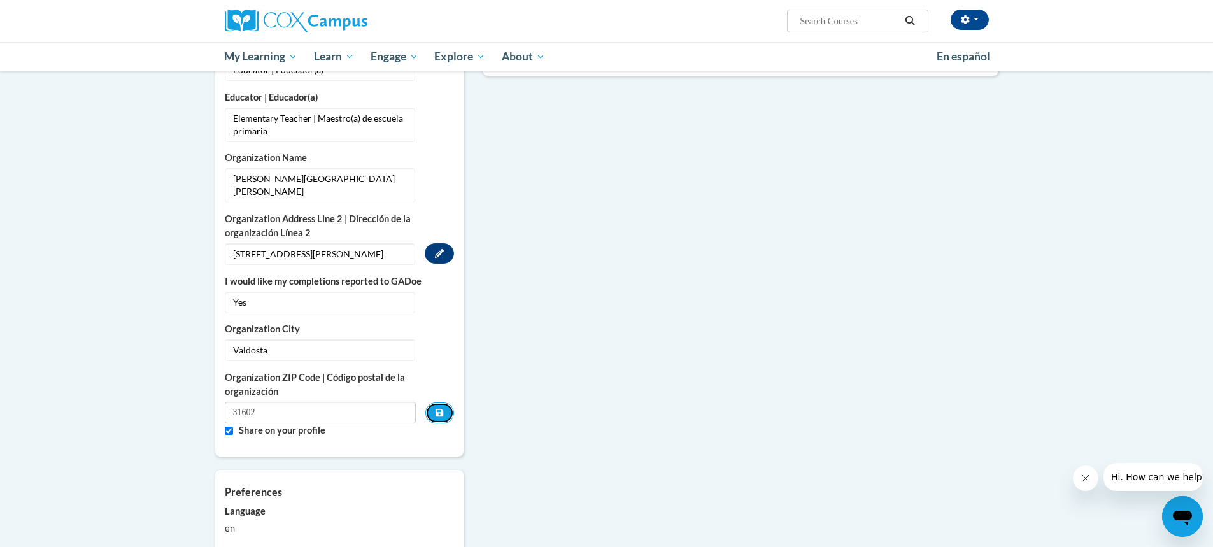
click at [434, 403] on button "Custom profile fields" at bounding box center [439, 413] width 28 height 21
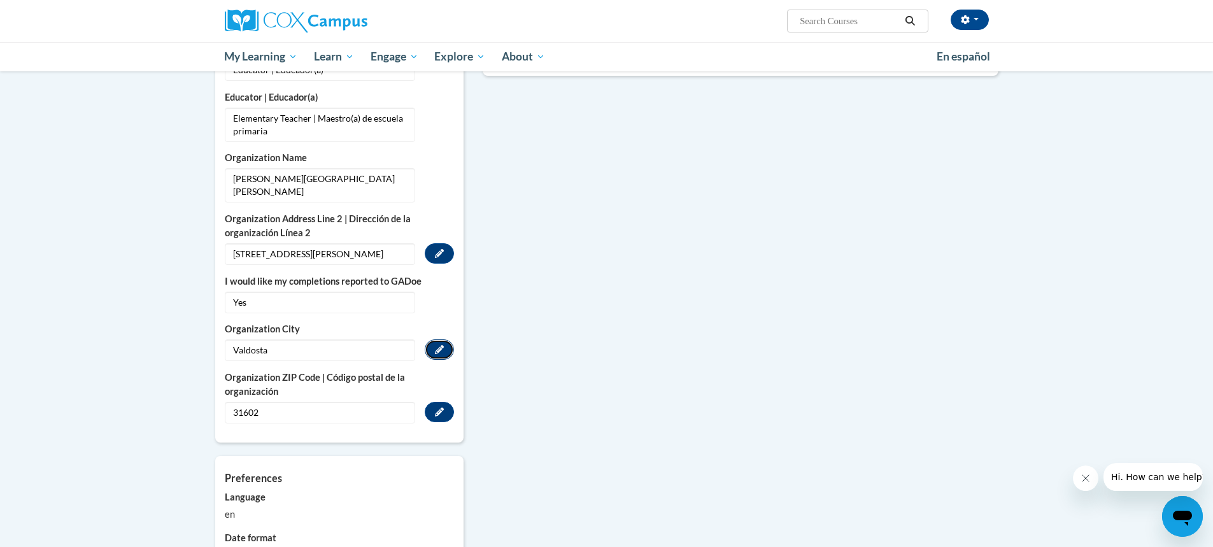
click at [431, 340] on button "Edit" at bounding box center [439, 350] width 29 height 20
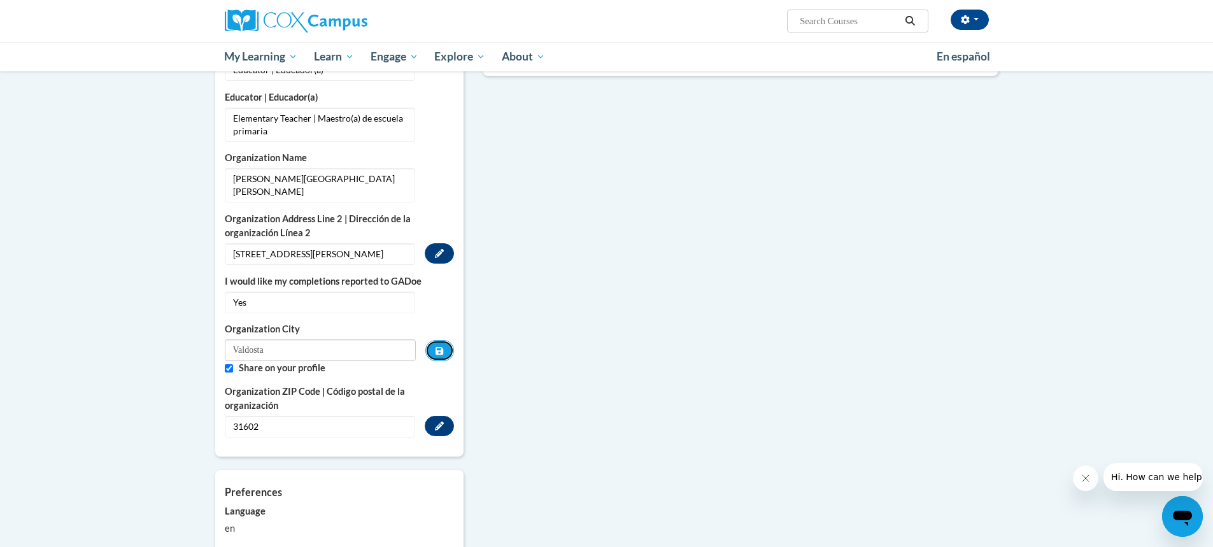
click at [431, 340] on button "Custom profile fields" at bounding box center [439, 350] width 28 height 21
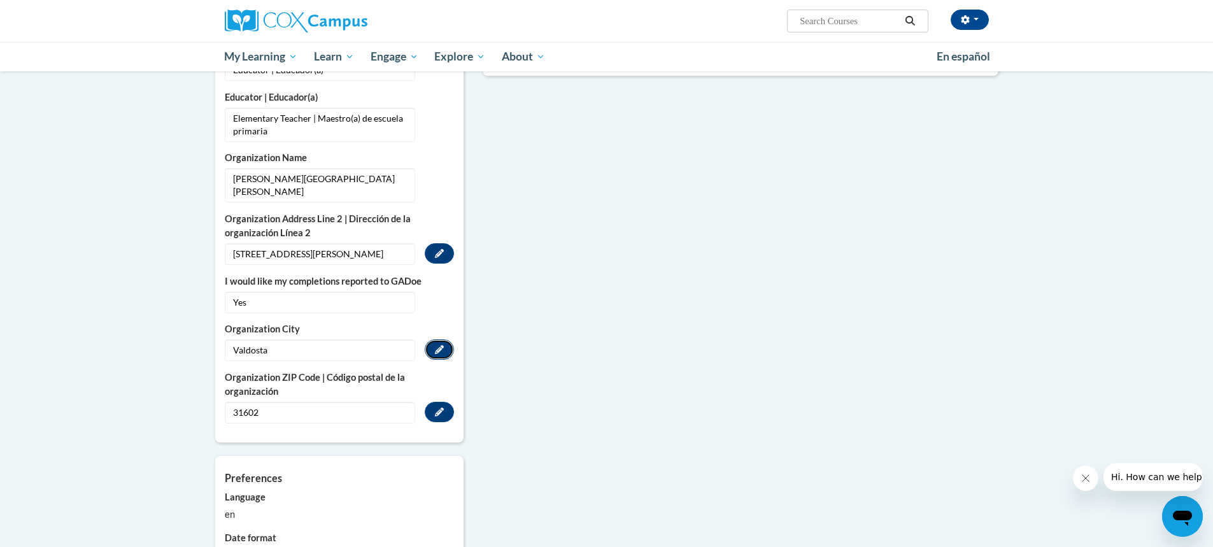
click at [437, 345] on icon "Custom profile fields" at bounding box center [439, 349] width 9 height 9
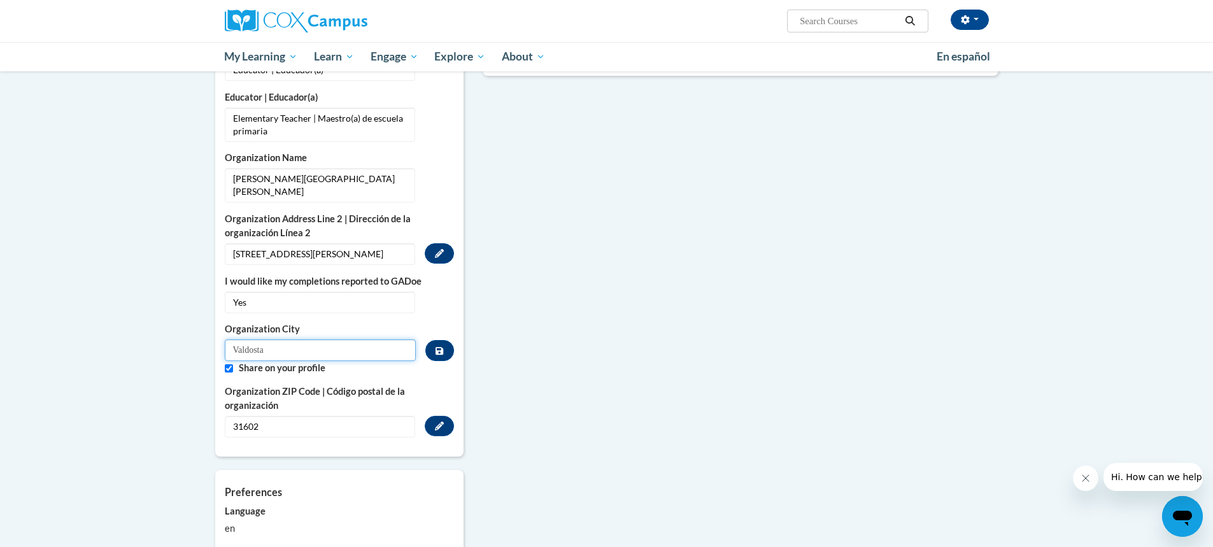
click at [300, 340] on input "Valdosta" at bounding box center [321, 351] width 192 height 22
type input "Valdosta, [US_STATE]"
click at [446, 340] on button "Custom profile fields" at bounding box center [439, 350] width 28 height 21
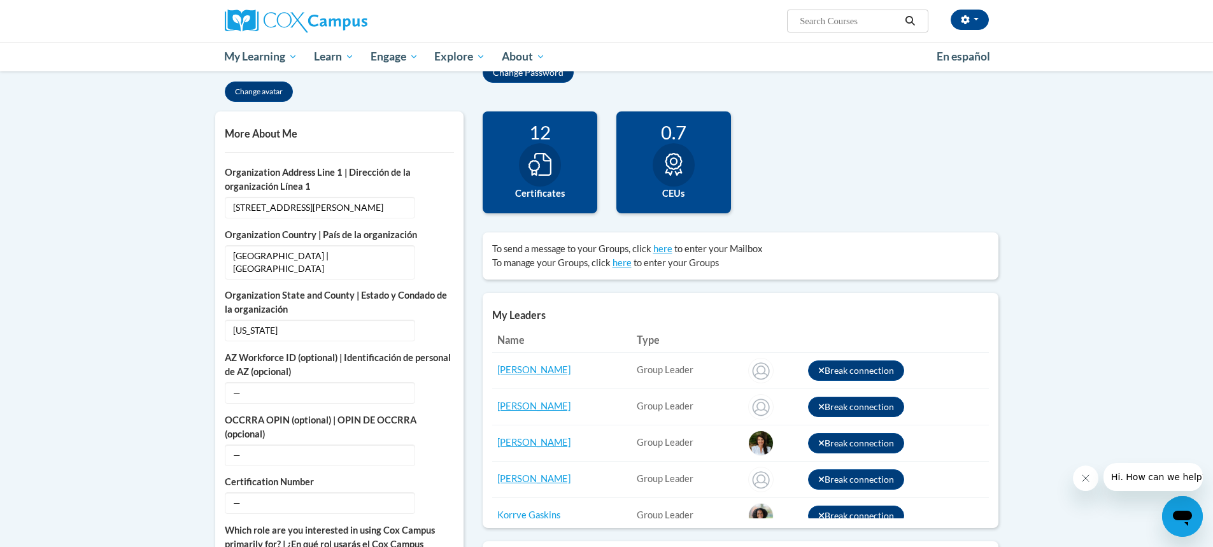
scroll to position [191, 0]
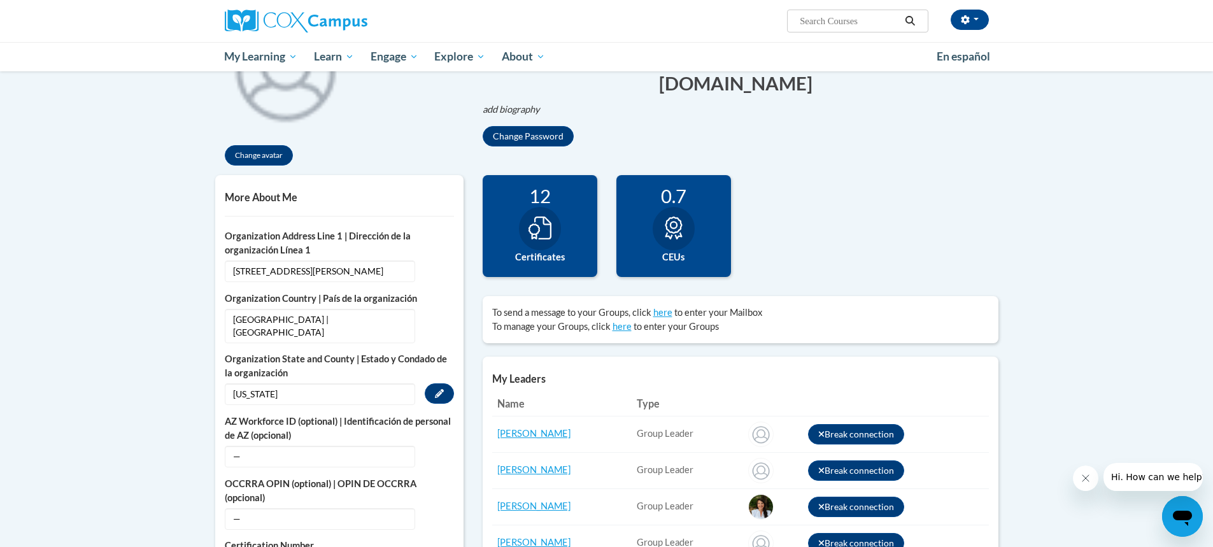
click at [375, 383] on span "[US_STATE]" at bounding box center [320, 394] width 190 height 22
click at [441, 389] on icon "Custom profile fields" at bounding box center [439, 393] width 9 height 9
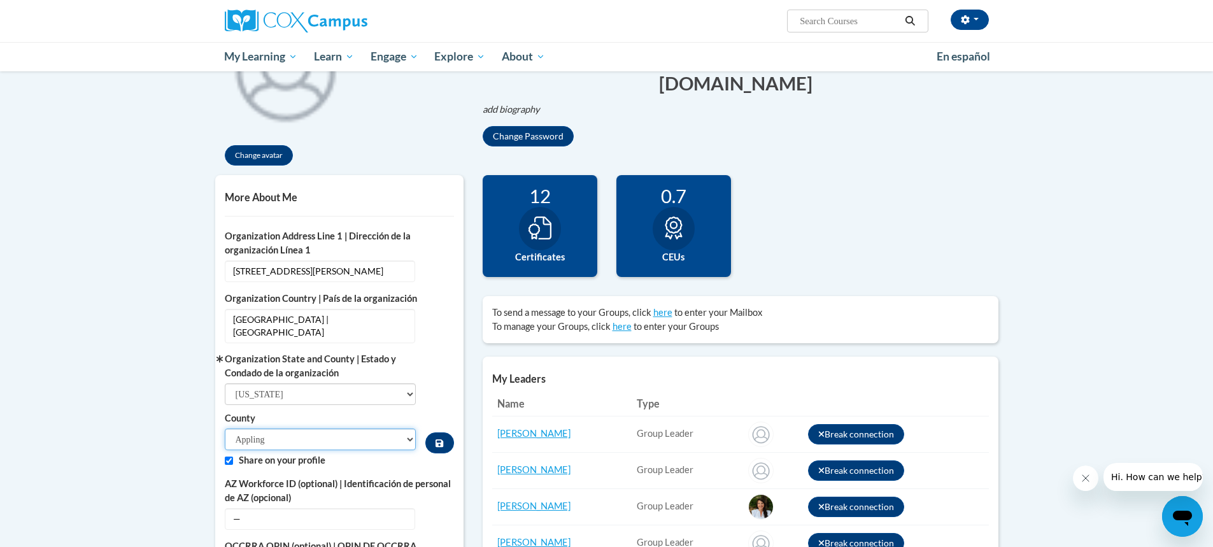
click at [310, 429] on select "Appling Atkinson Bacon Baker Baldwin Banks Barrow Bartow Ben Hill Berrien Bibb …" at bounding box center [321, 440] width 192 height 22
select select "Lowndes"
click at [225, 429] on select "Appling Atkinson Bacon Baker Baldwin Banks Barrow Bartow Ben Hill Berrien Bibb …" at bounding box center [321, 440] width 192 height 22
click at [436, 440] on icon "Custom profile fields" at bounding box center [440, 444] width 8 height 8
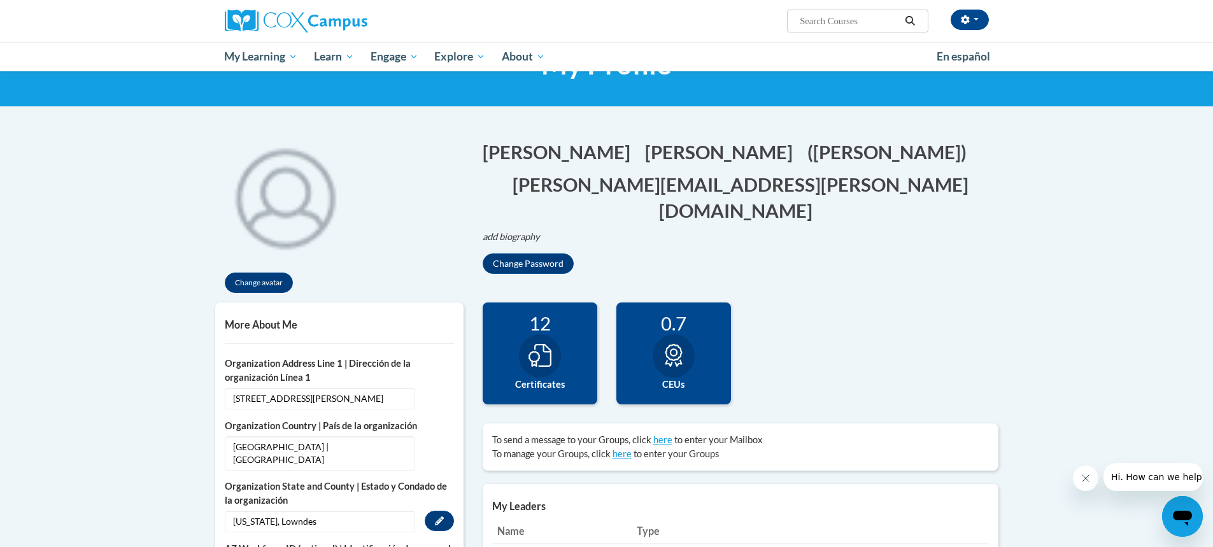
scroll to position [0, 0]
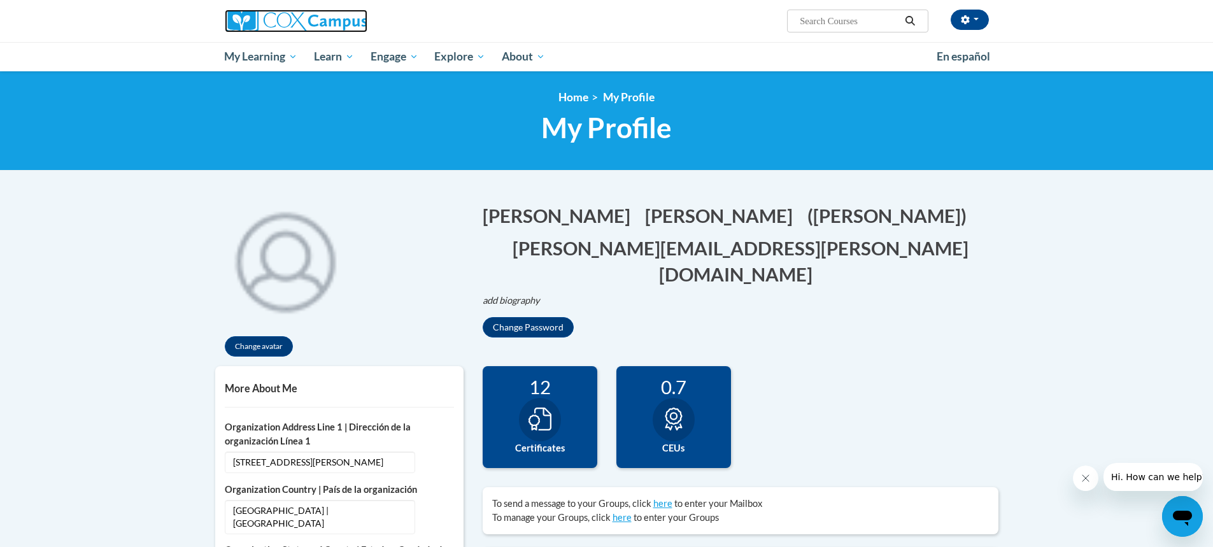
click at [306, 14] on img at bounding box center [296, 21] width 143 height 23
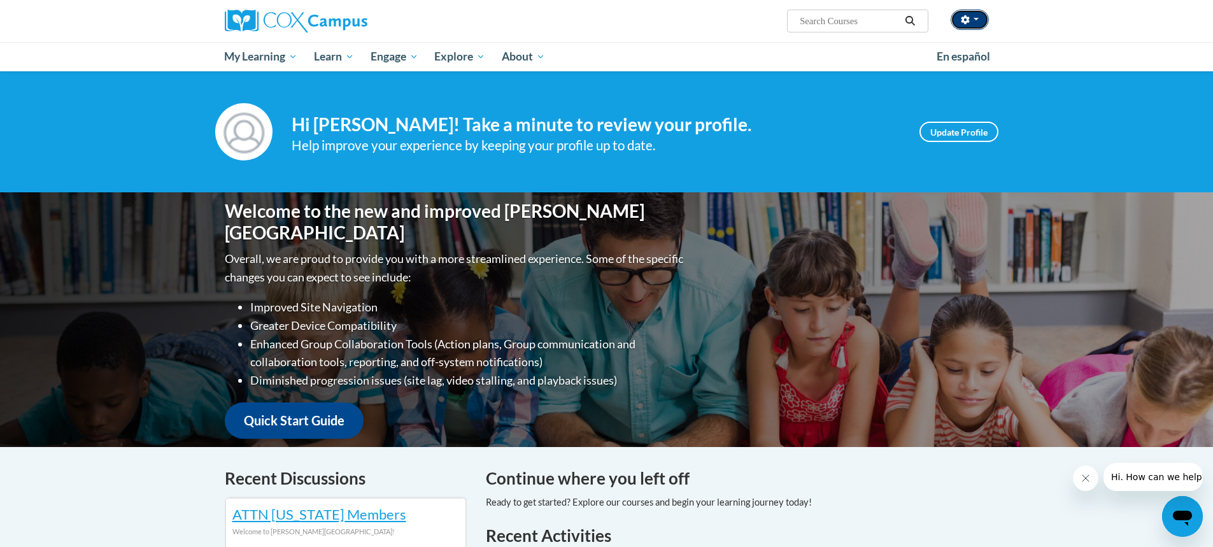
click at [960, 16] on button "button" at bounding box center [970, 20] width 38 height 20
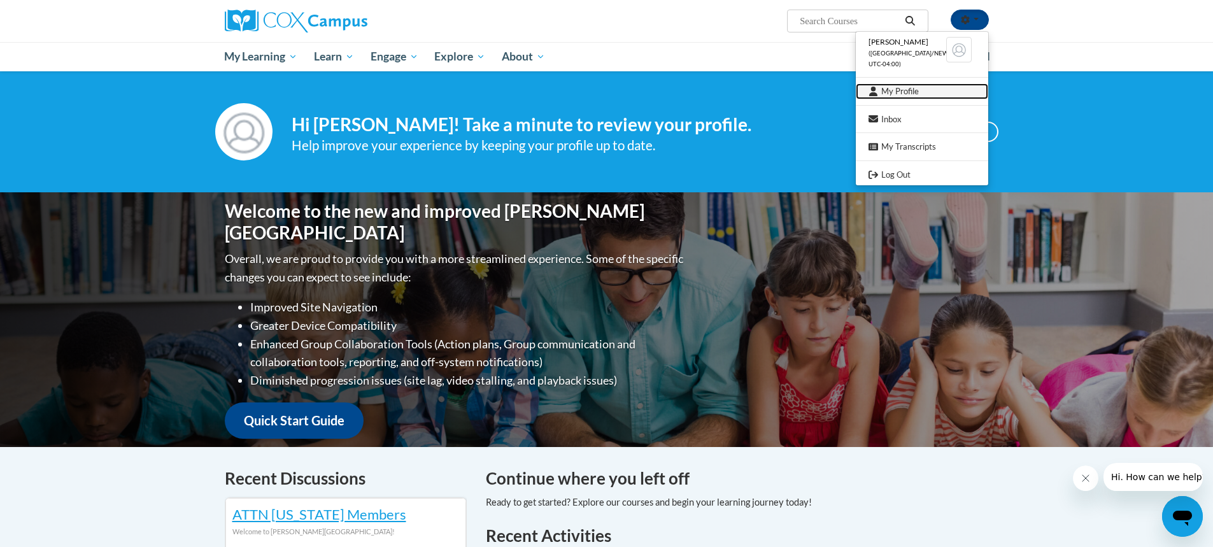
click at [900, 84] on link "My Profile" at bounding box center [922, 91] width 132 height 16
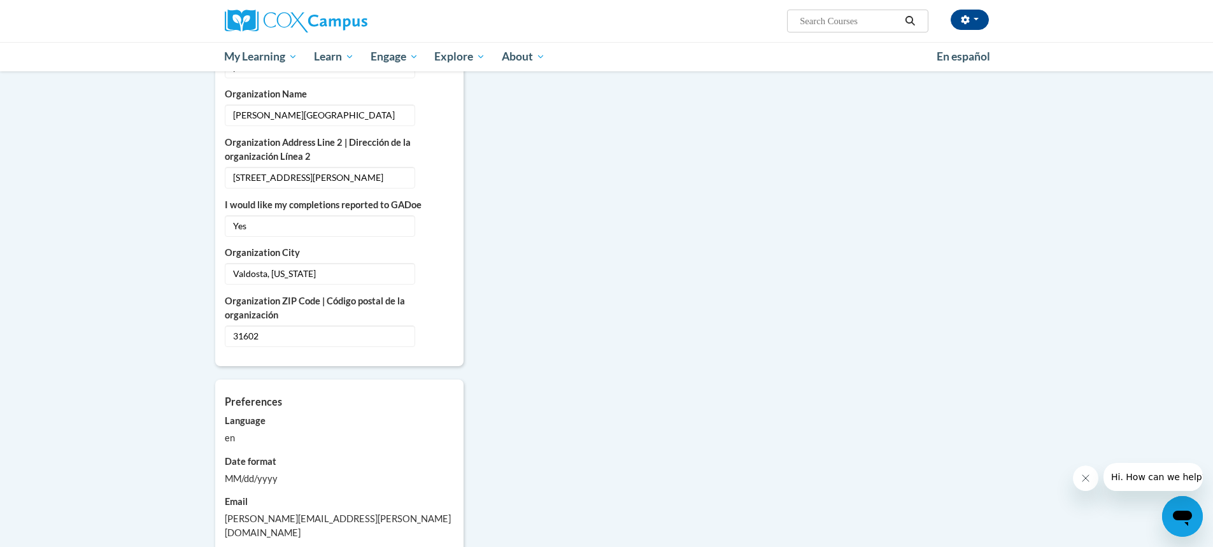
scroll to position [892, 0]
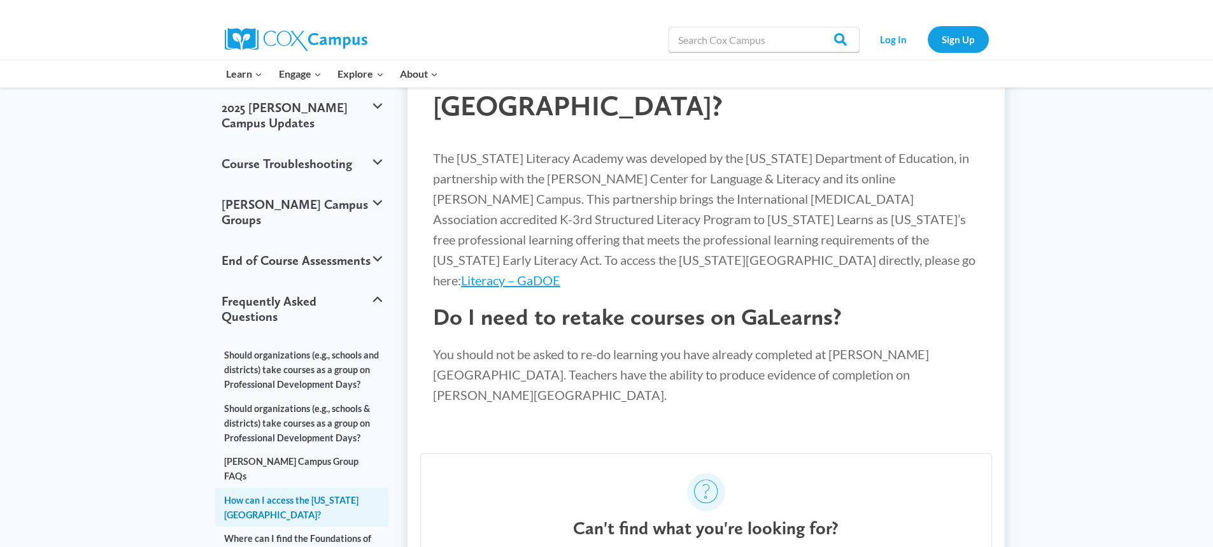
scroll to position [64, 0]
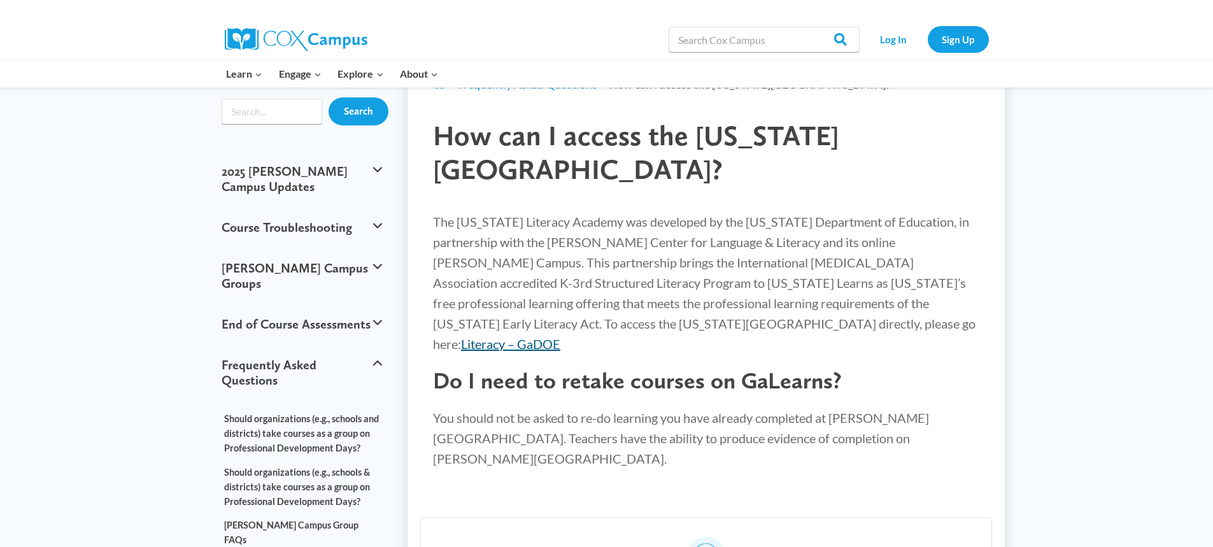
click at [561, 336] on link "Literacy – GaDOE" at bounding box center [510, 343] width 99 height 15
